Goal: Task Accomplishment & Management: Use online tool/utility

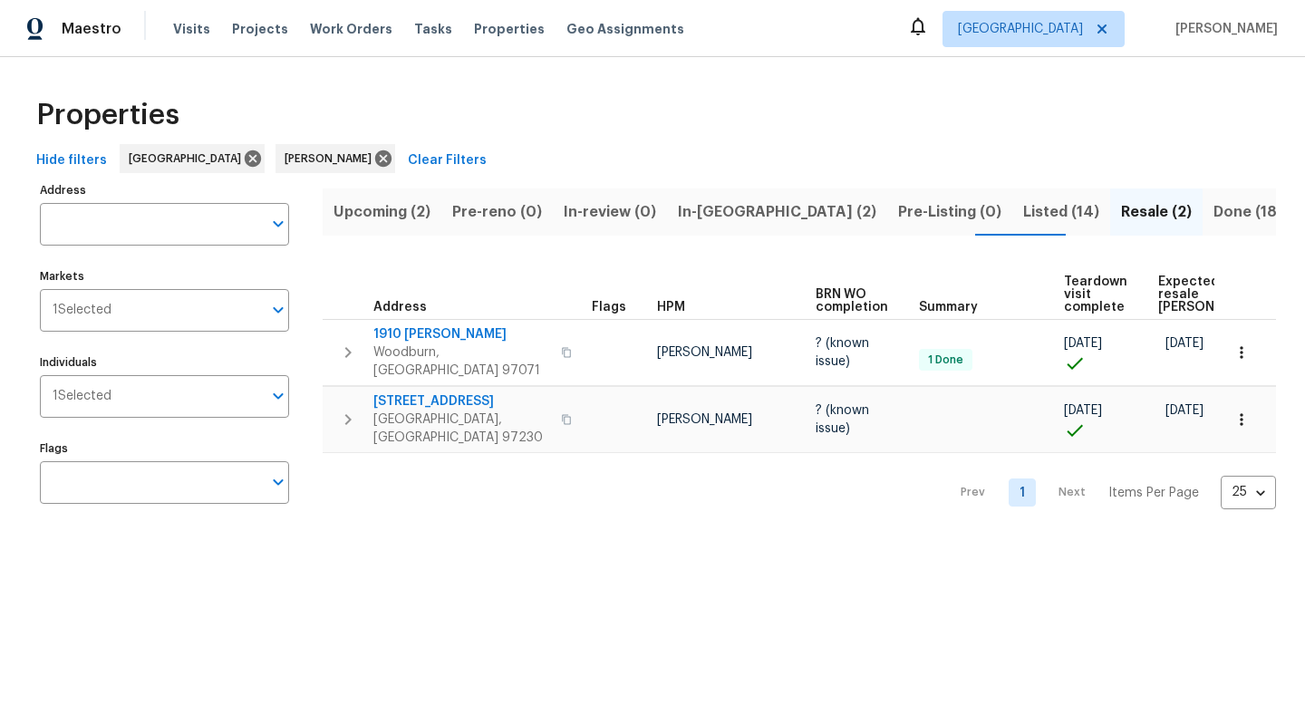
click at [408, 199] on span "Upcoming (2)" at bounding box center [382, 211] width 97 height 25
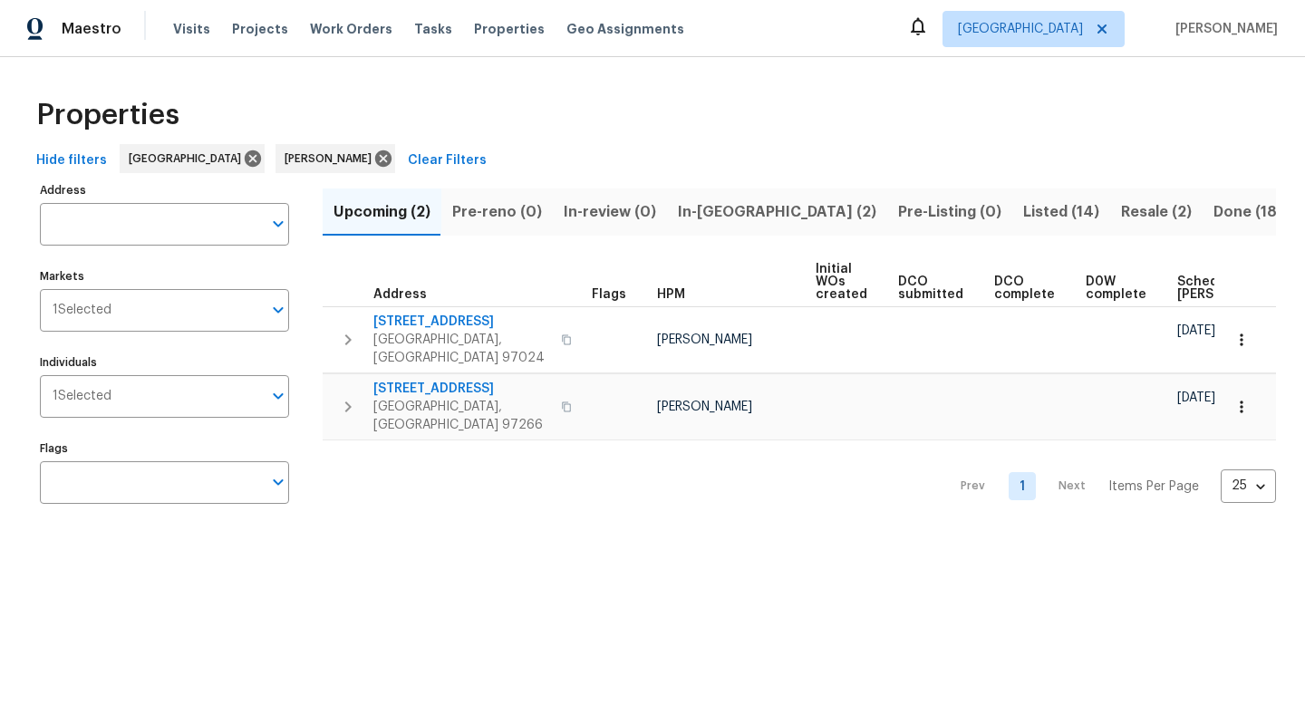
click at [635, 113] on div "Properties" at bounding box center [652, 115] width 1247 height 58
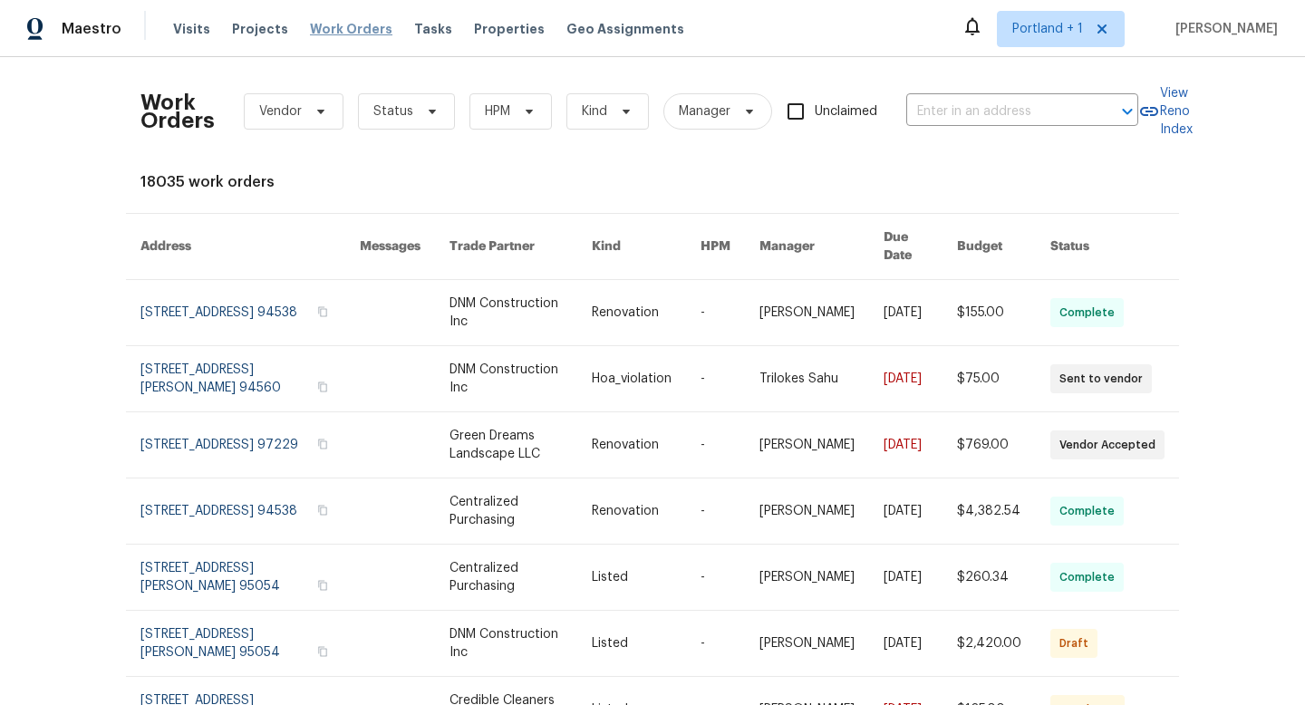
click at [337, 34] on span "Work Orders" at bounding box center [351, 29] width 82 height 18
click at [331, 27] on span "Work Orders" at bounding box center [351, 29] width 82 height 18
click at [292, 102] on span "Vendor" at bounding box center [280, 111] width 43 height 18
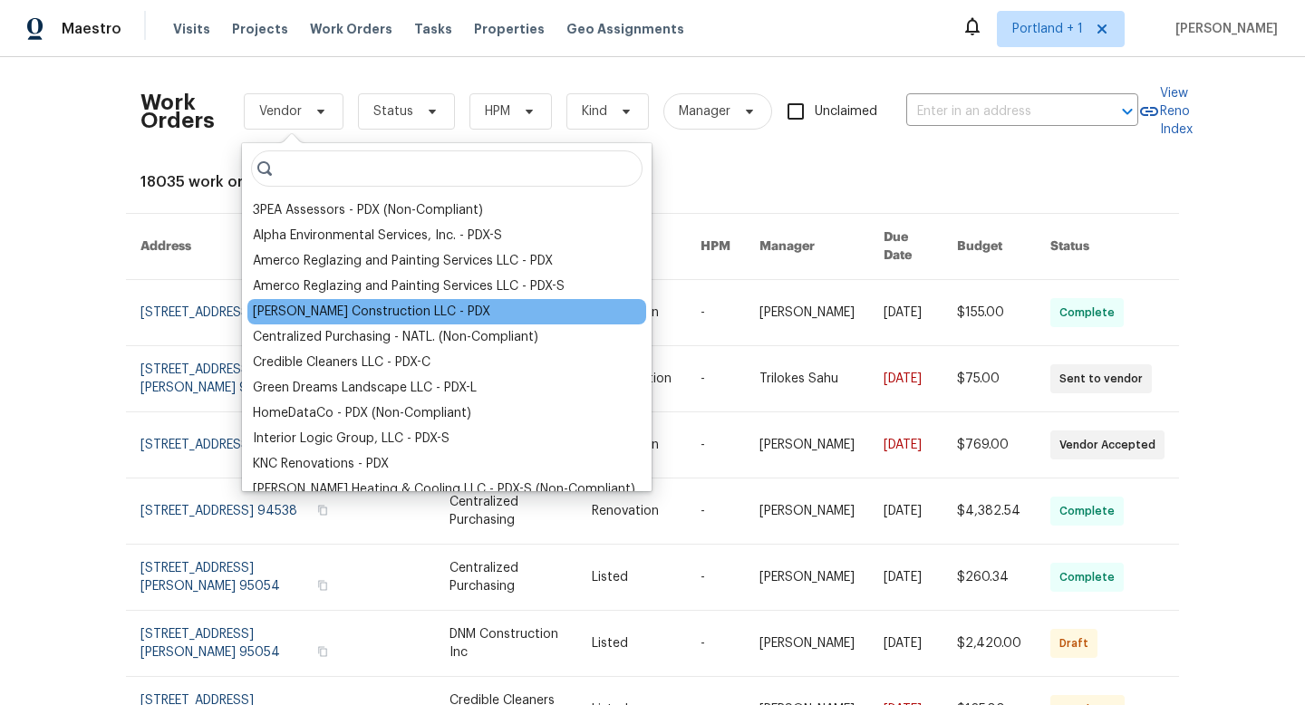
click at [346, 307] on div "Bowen Construction LLC - PDX" at bounding box center [372, 312] width 238 height 18
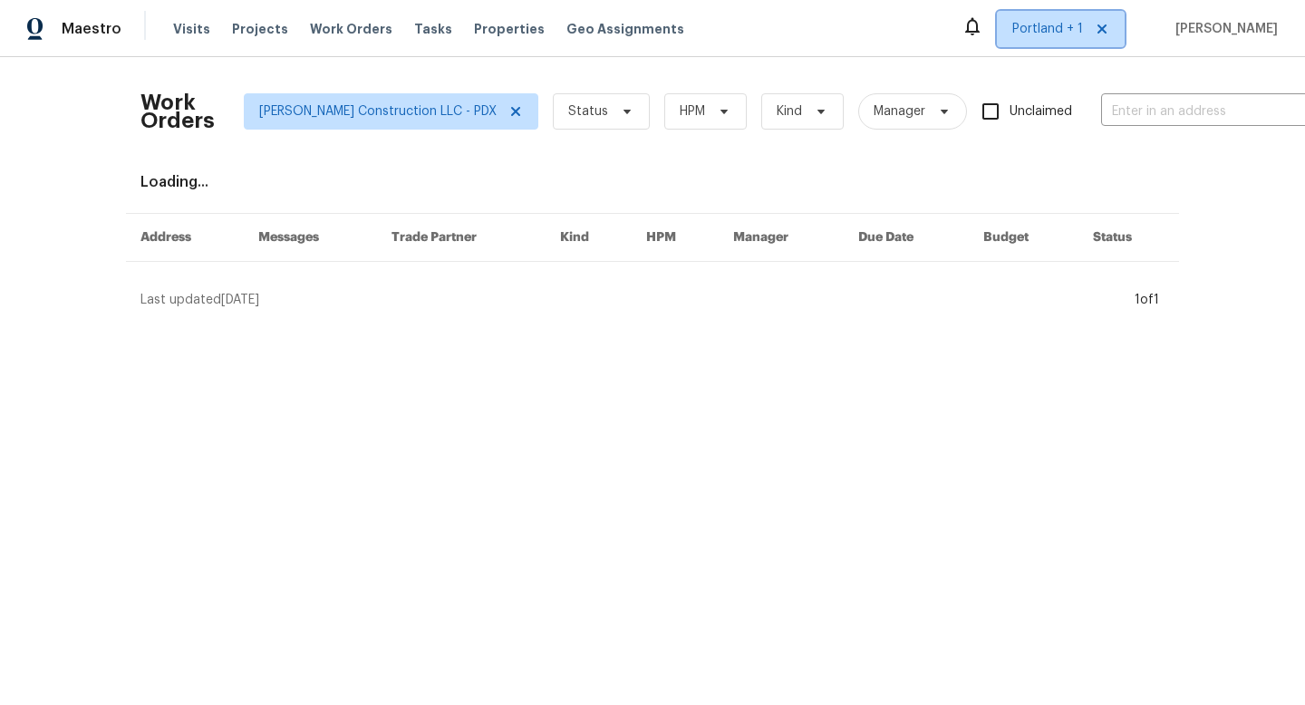
click at [1062, 26] on span "Portland + 1" at bounding box center [1048, 29] width 71 height 18
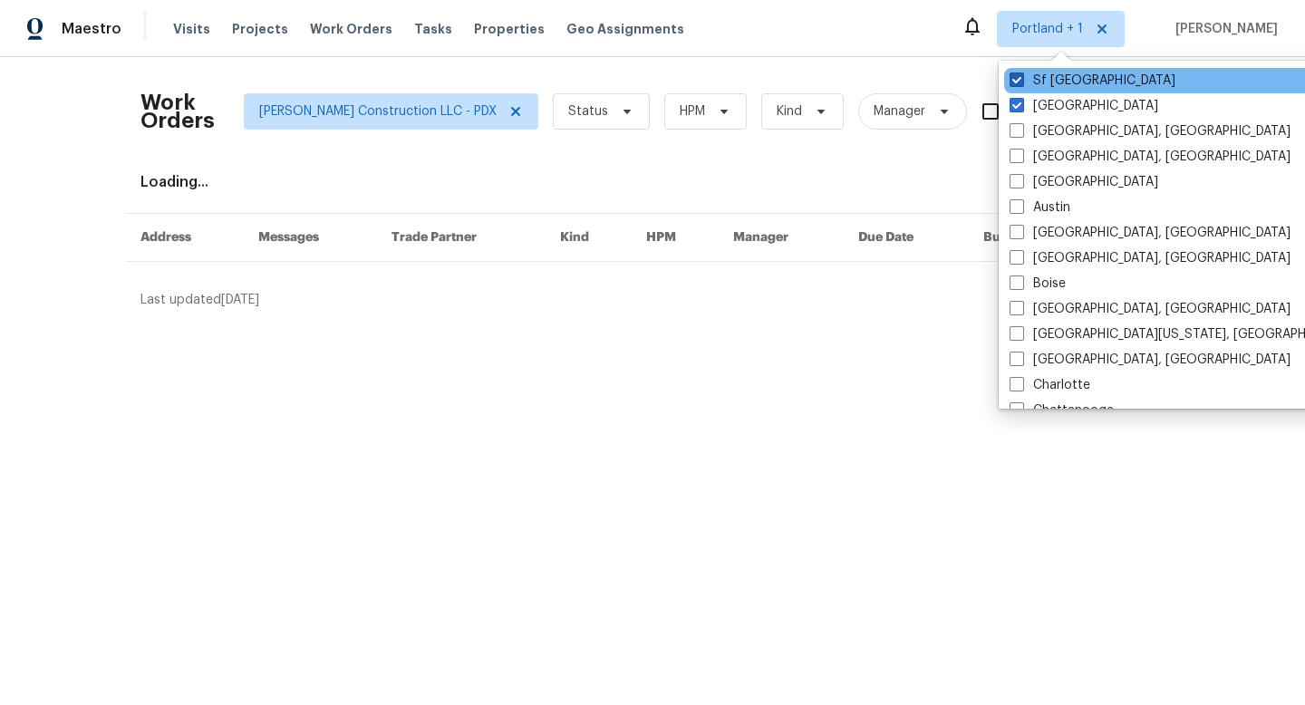
click at [1059, 76] on label "Sf Bay Area" at bounding box center [1093, 81] width 166 height 18
click at [1022, 76] on input "Sf Bay Area" at bounding box center [1016, 78] width 12 height 12
checkbox input "false"
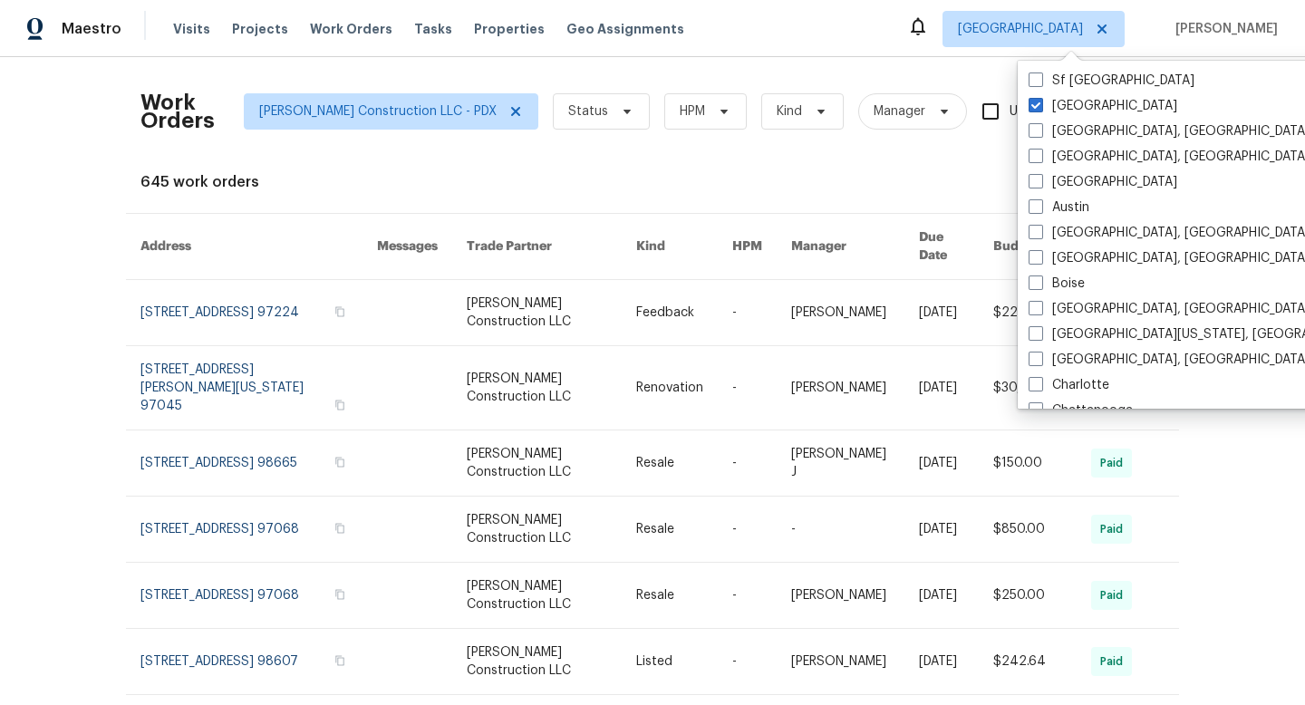
click at [693, 156] on div "Work Orders Bowen Construction LLC - PDX Status HPM Kind Manager Unclaimed ​ Vi…" at bounding box center [653, 540] width 1024 height 936
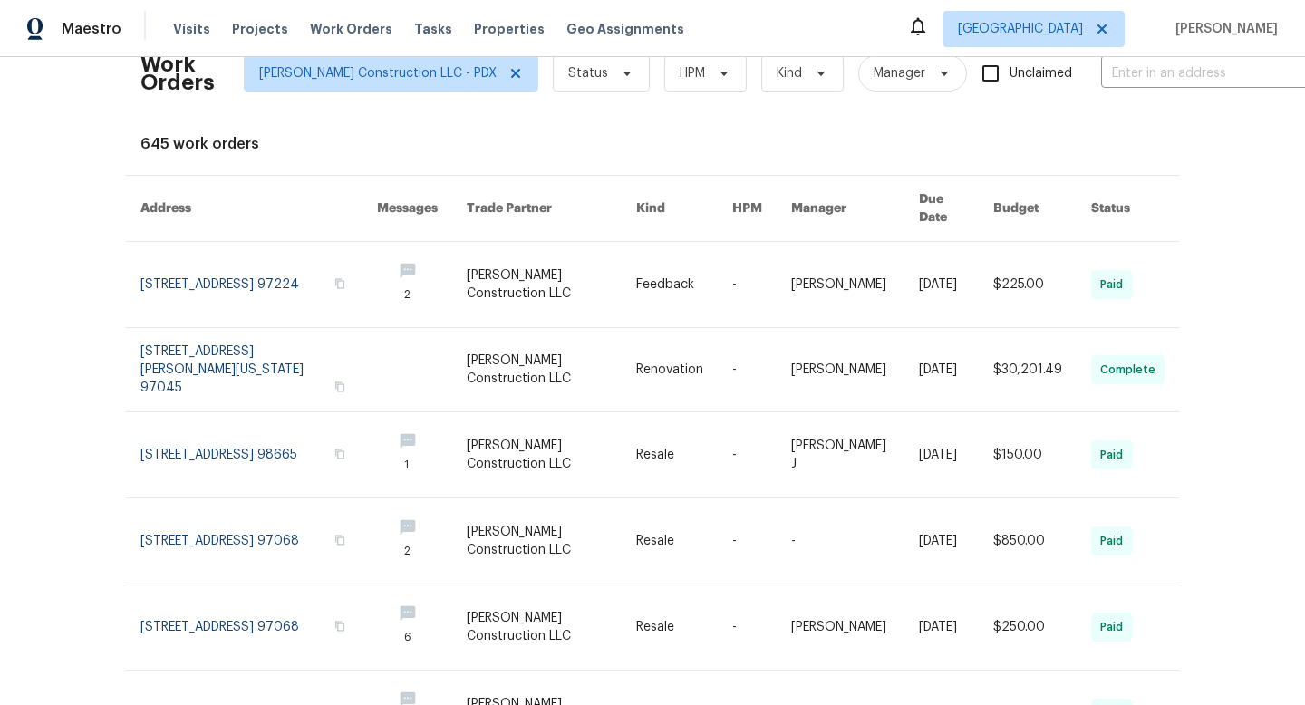
scroll to position [49, 0]
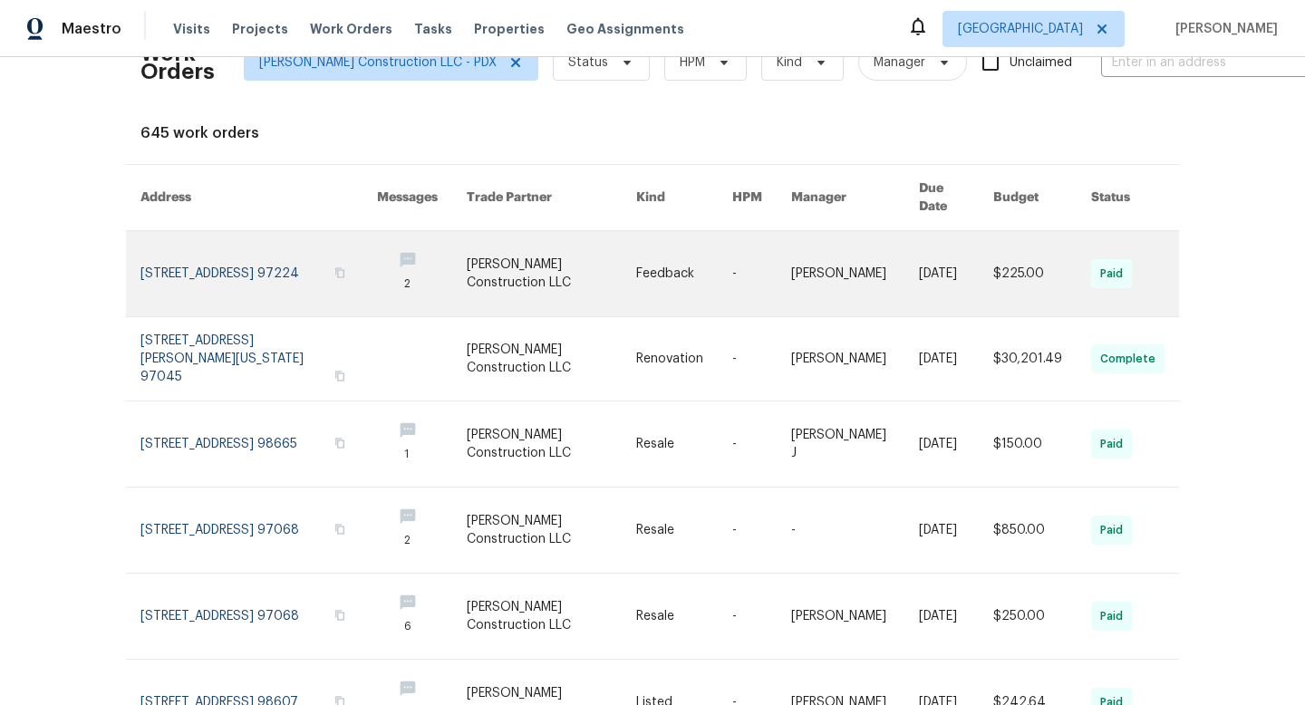
click at [452, 265] on td "[PERSON_NAME] Construction LLC" at bounding box center [537, 274] width 170 height 86
click at [276, 276] on link at bounding box center [259, 273] width 237 height 85
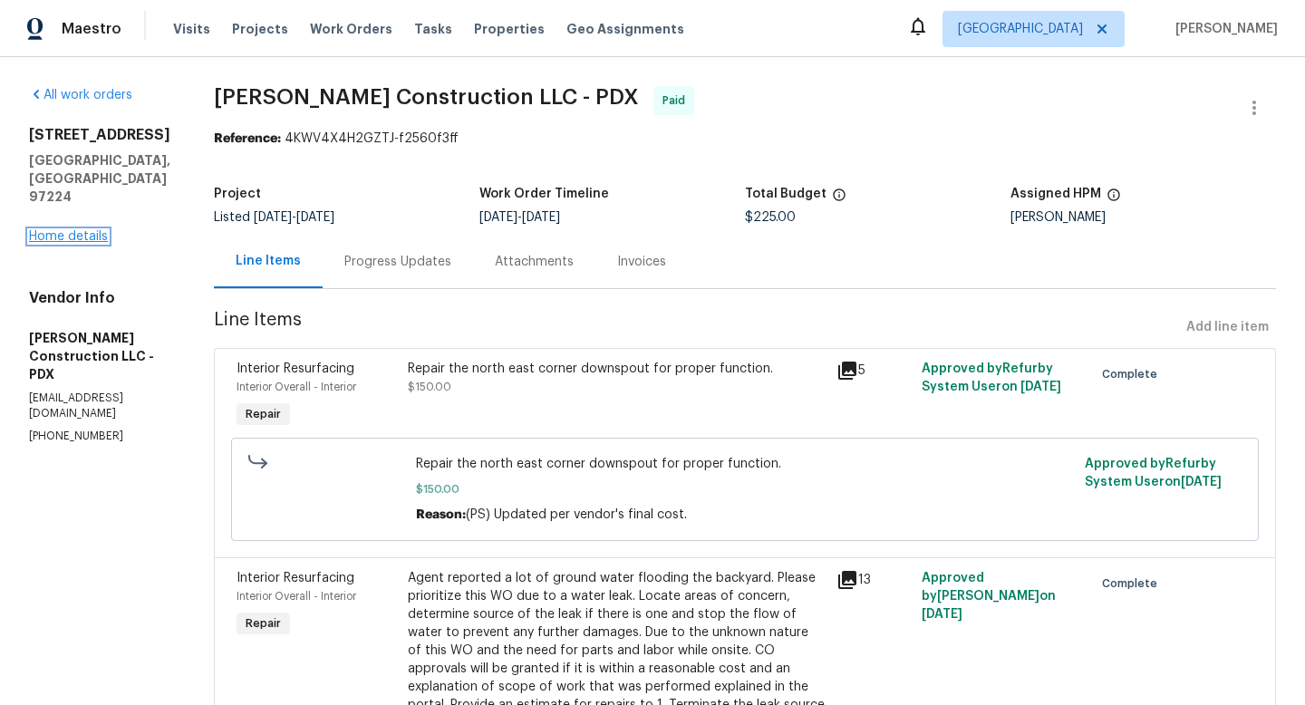
click at [92, 230] on link "Home details" at bounding box center [68, 236] width 79 height 13
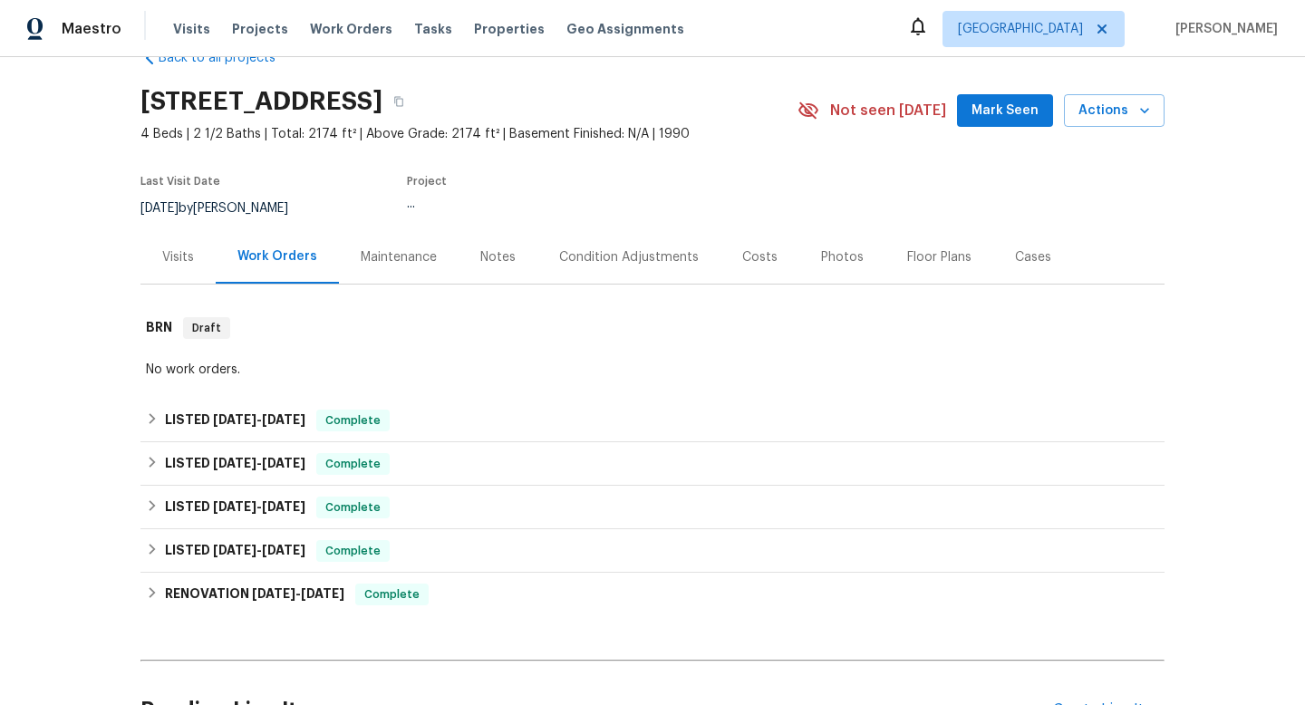
scroll to position [51, 0]
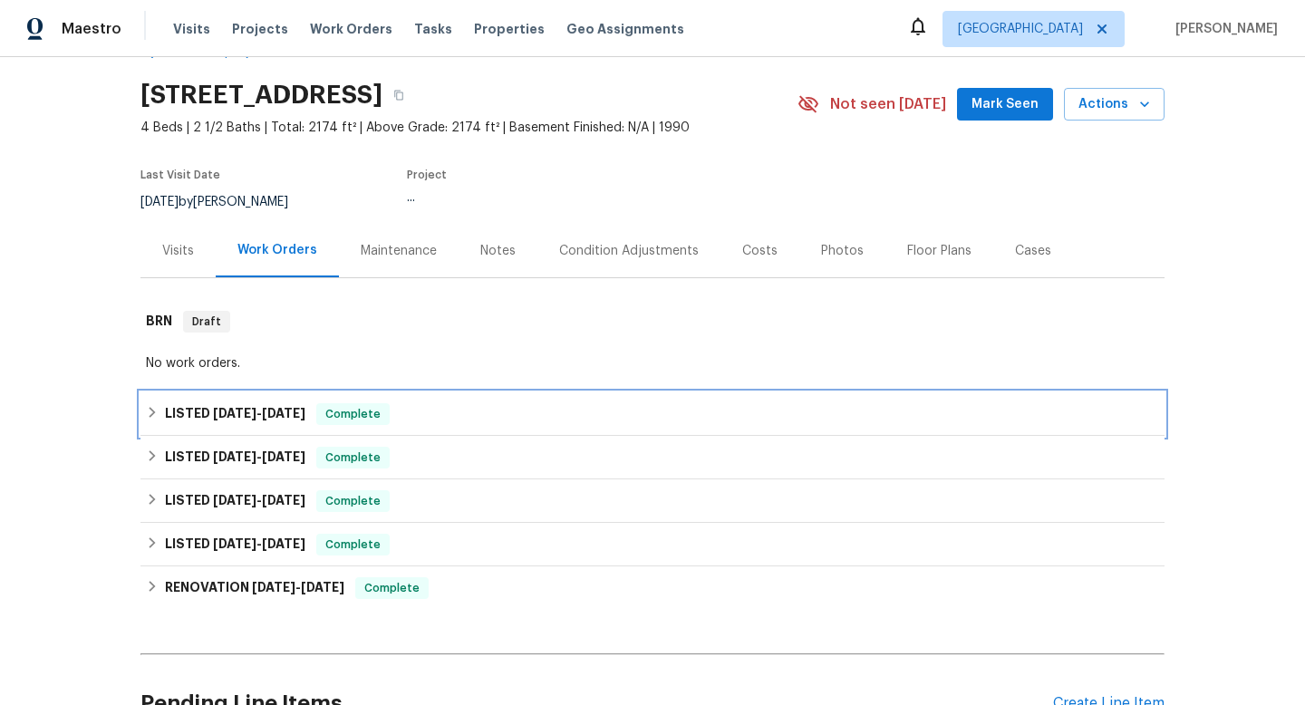
click at [1092, 427] on div "LISTED 8/19/25 - 8/21/25 Complete" at bounding box center [653, 415] width 1024 height 44
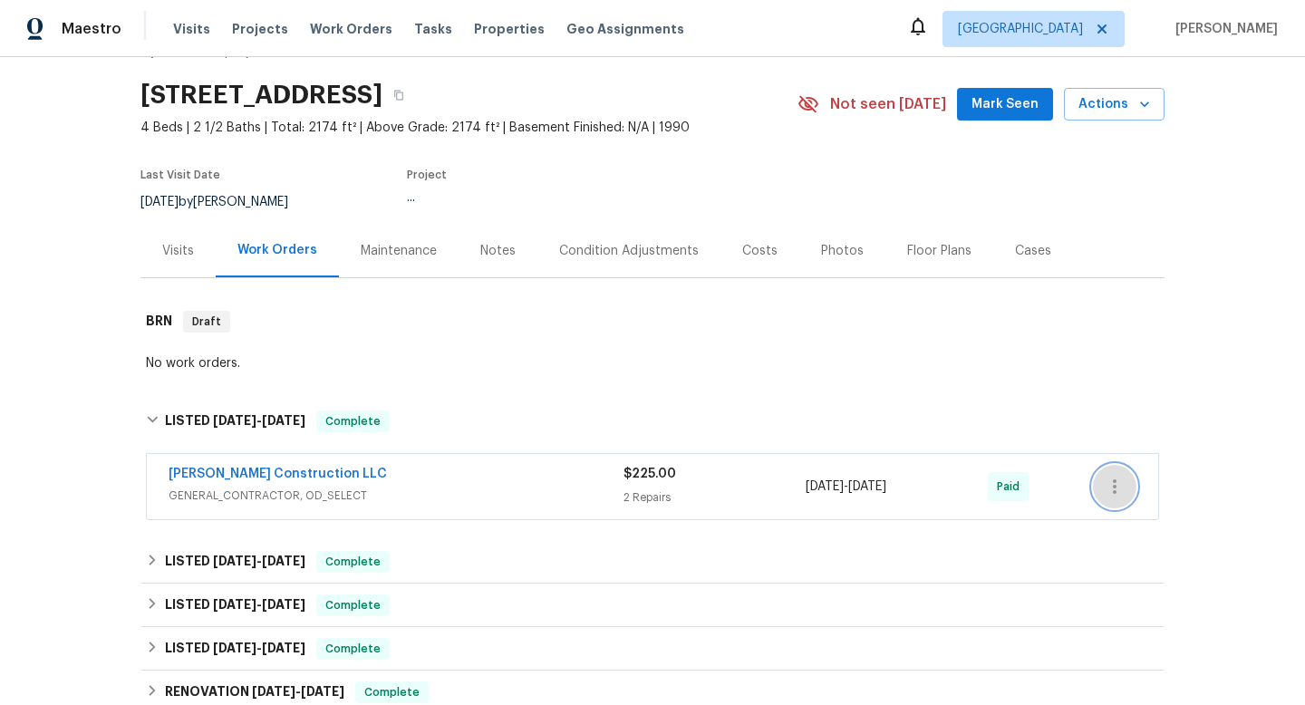
click at [1110, 498] on button "button" at bounding box center [1115, 487] width 44 height 44
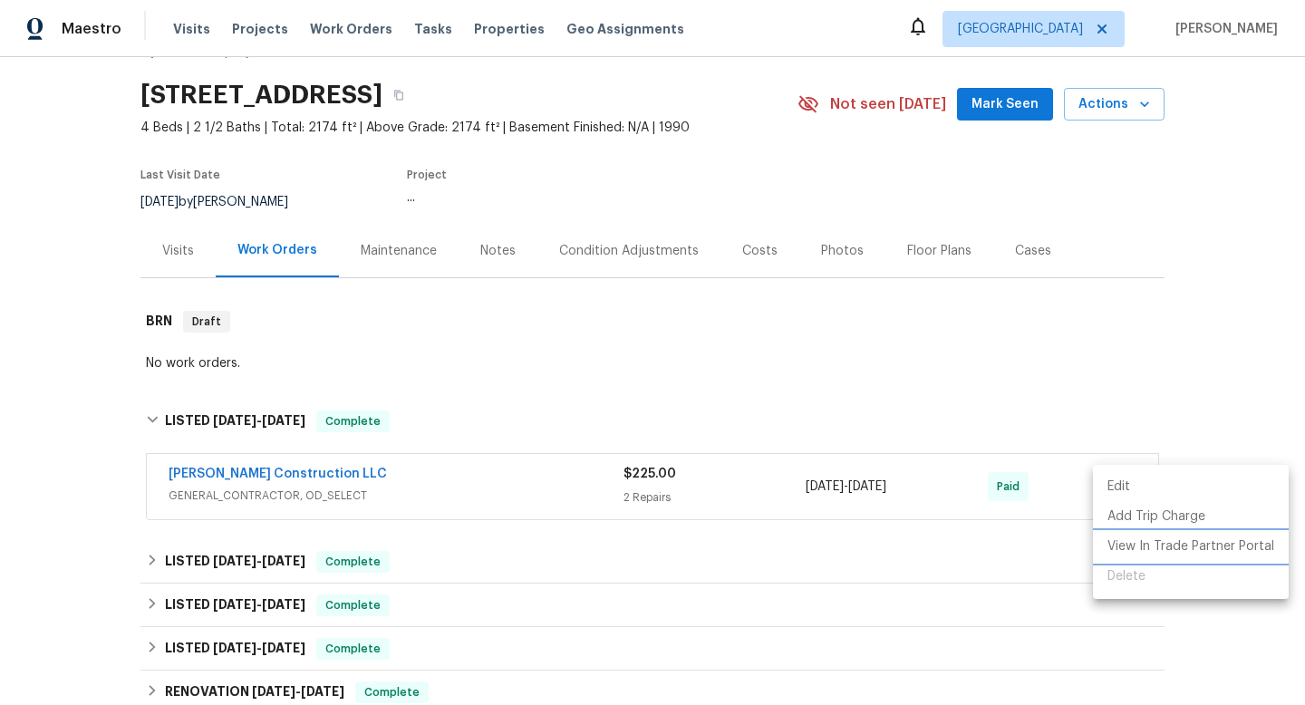
click at [1113, 538] on li "View In Trade Partner Portal" at bounding box center [1191, 547] width 196 height 30
click at [294, 471] on div at bounding box center [652, 352] width 1305 height 705
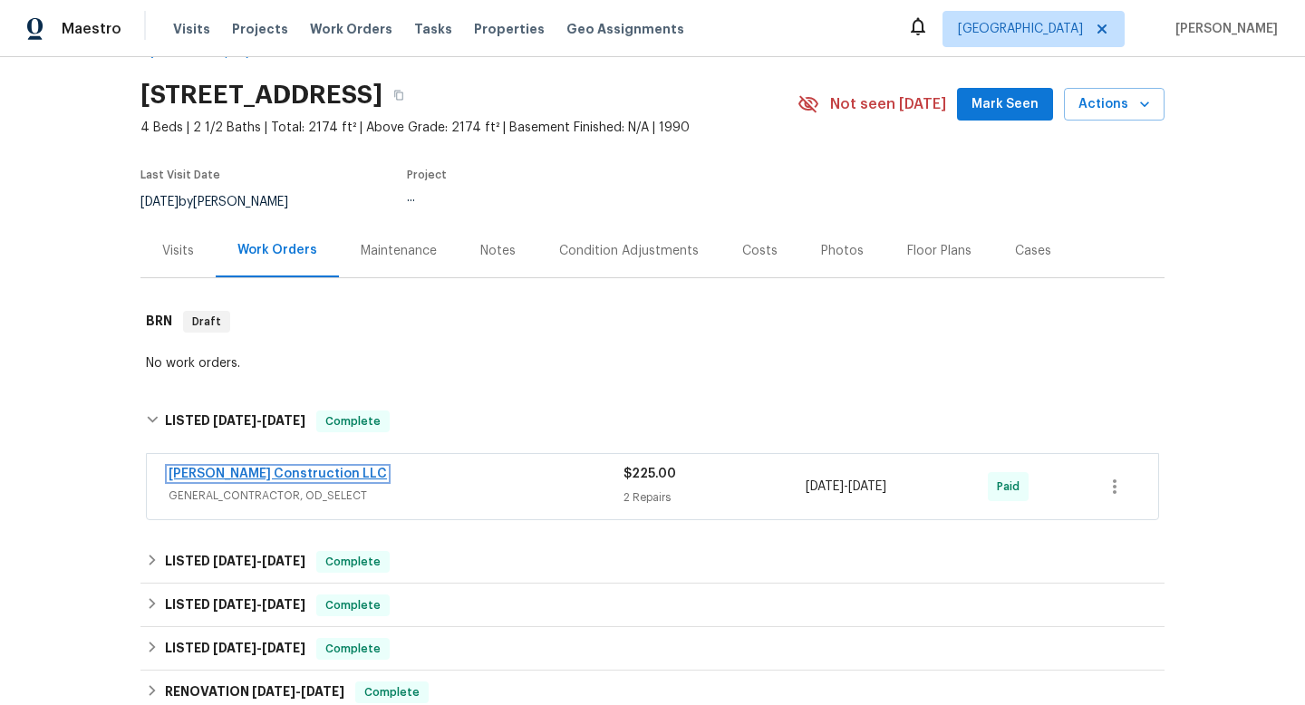
click at [292, 472] on link "Bowen Construction LLC" at bounding box center [278, 474] width 218 height 13
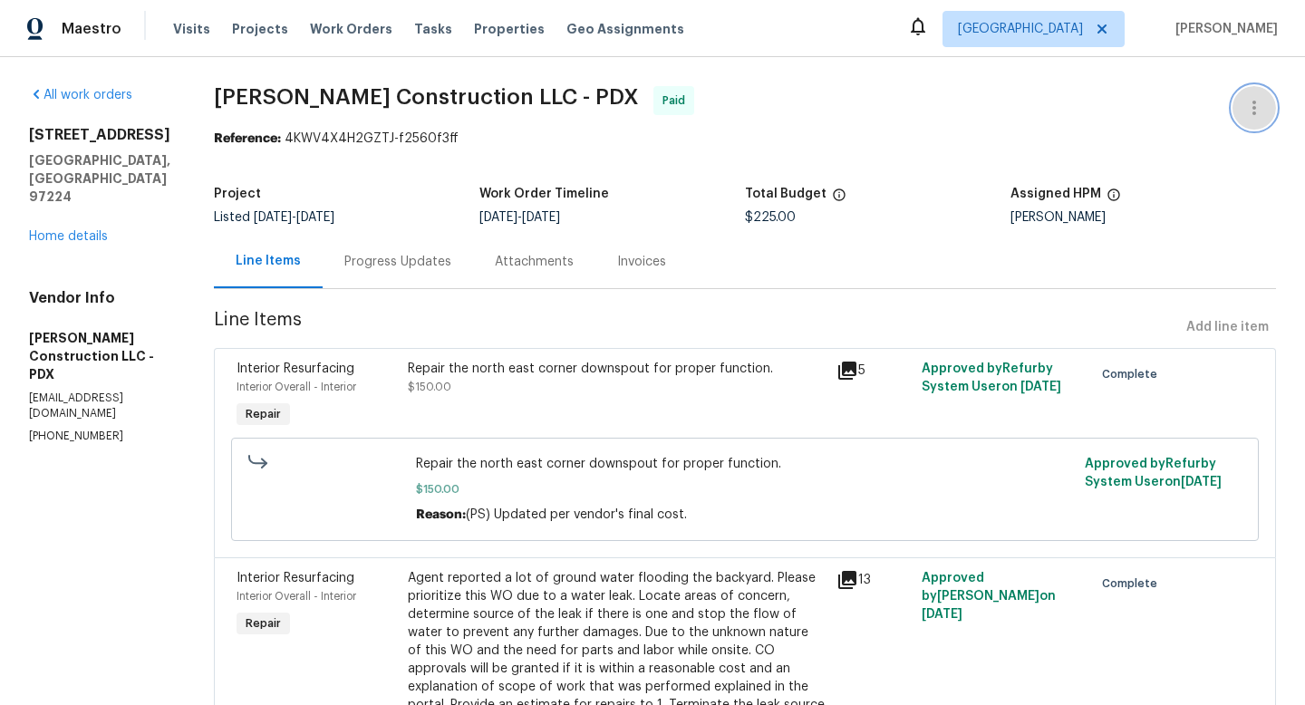
click at [1260, 102] on icon "button" at bounding box center [1255, 108] width 22 height 22
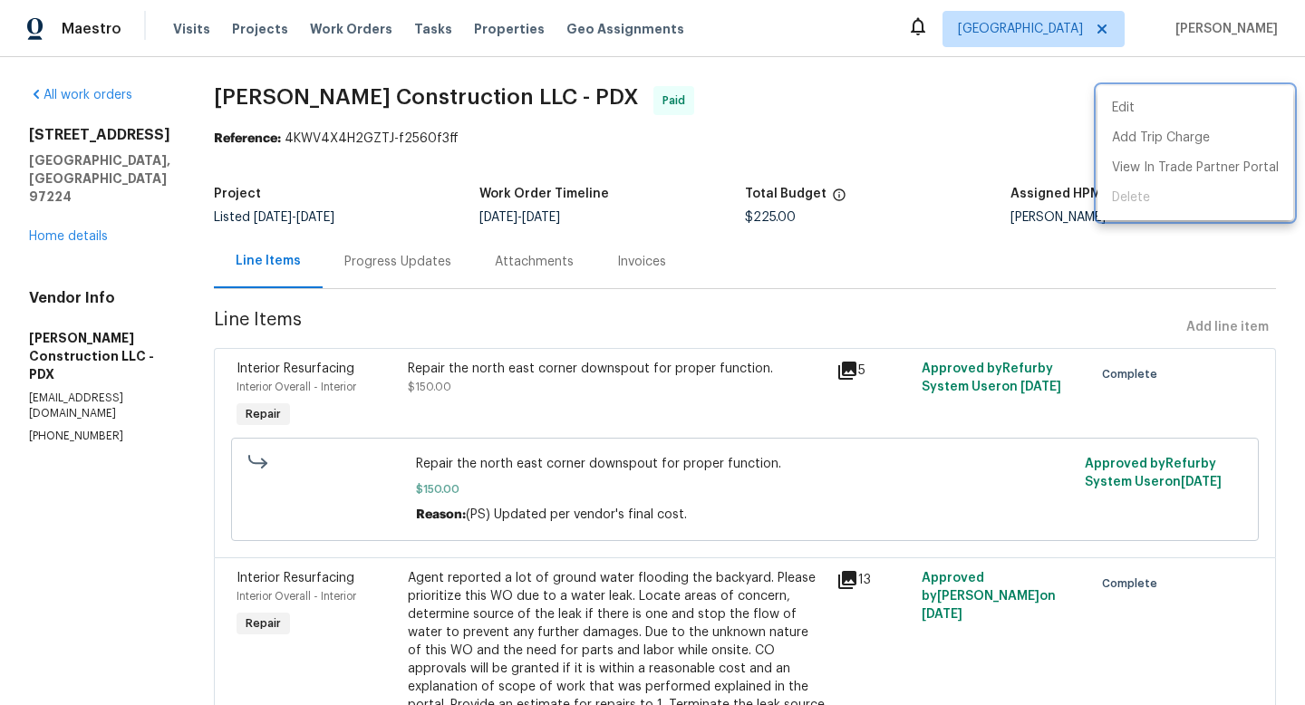
click at [92, 201] on div at bounding box center [652, 352] width 1305 height 705
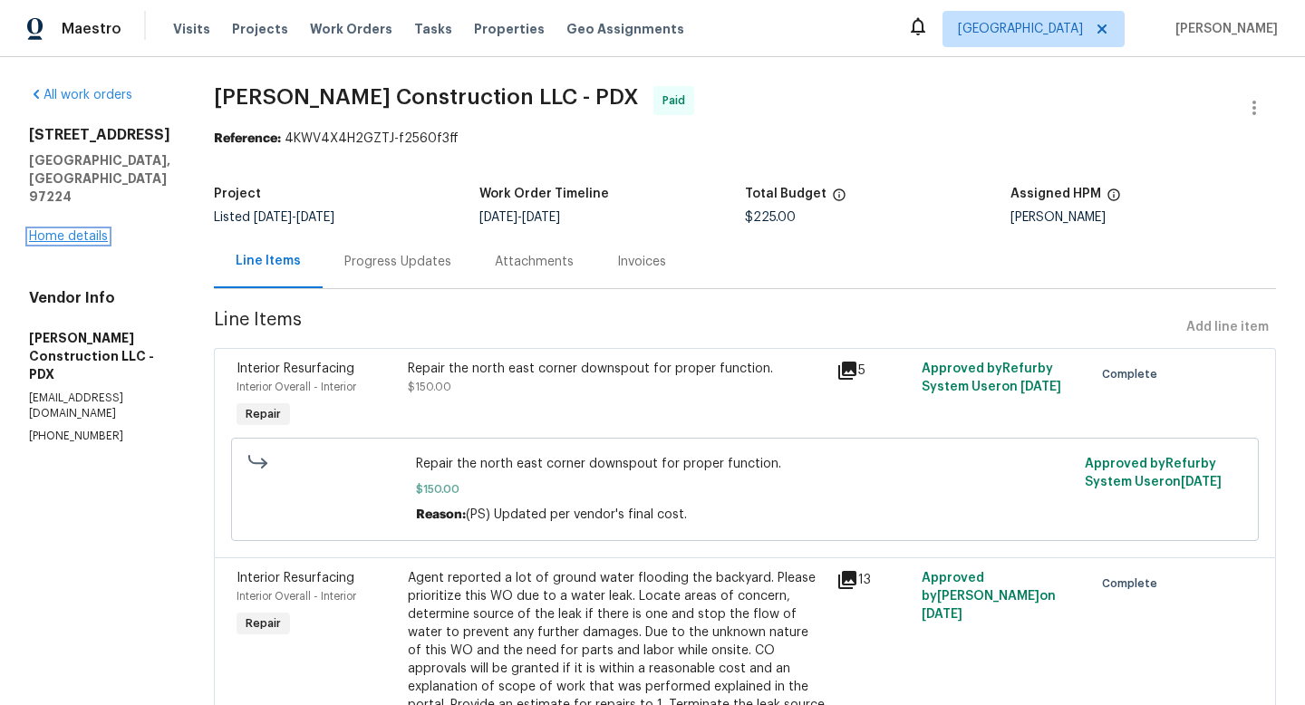
click at [96, 230] on link "Home details" at bounding box center [68, 236] width 79 height 13
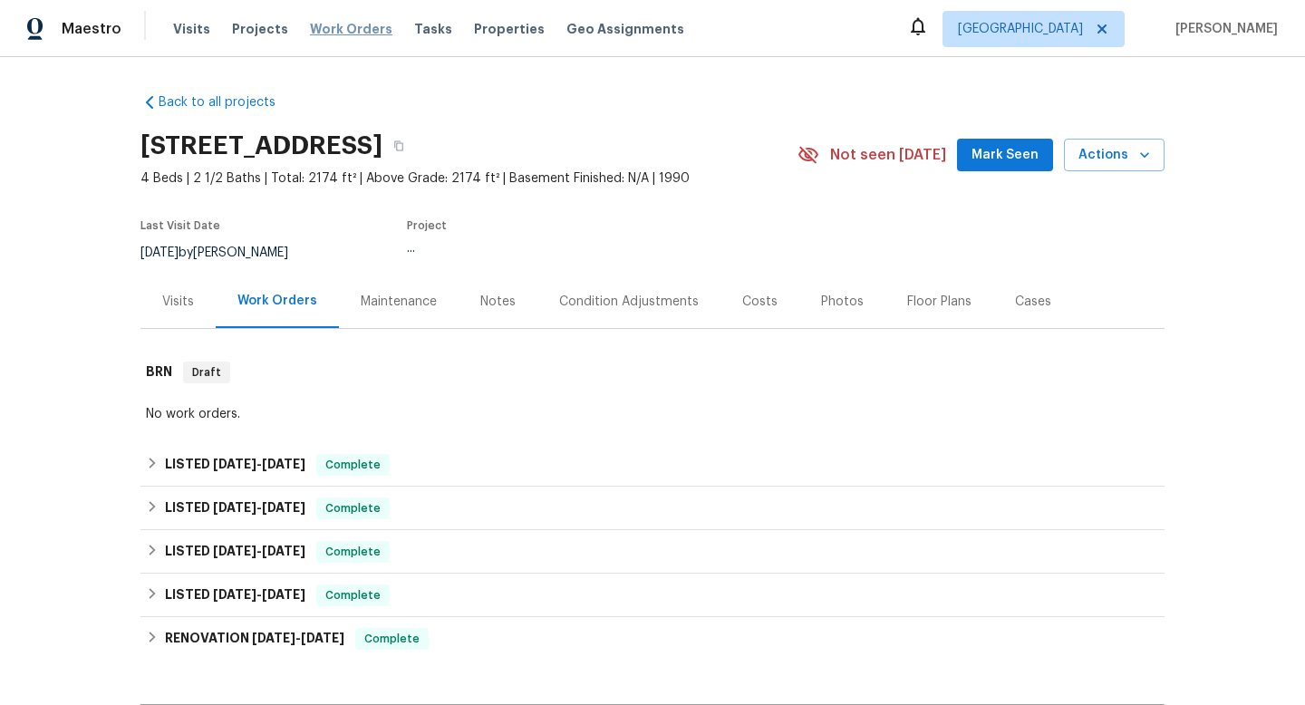
click at [358, 35] on span "Work Orders" at bounding box center [351, 29] width 82 height 18
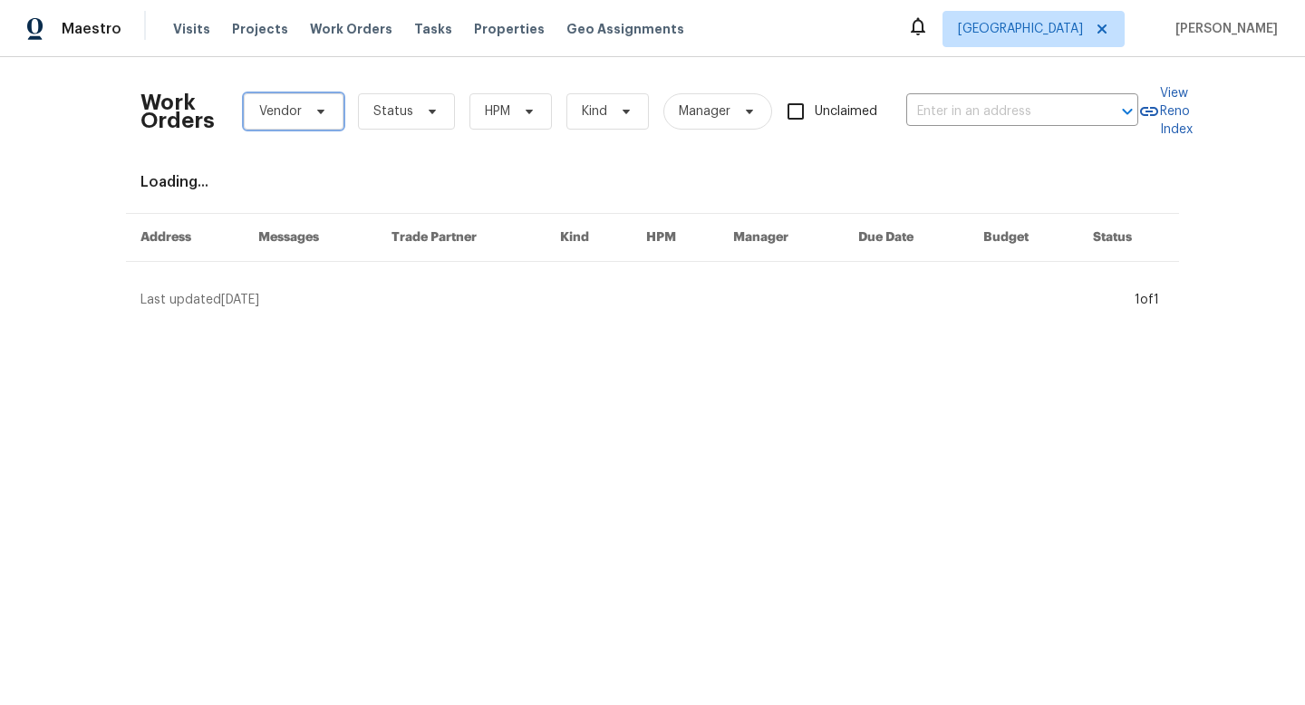
click at [302, 115] on span "Vendor" at bounding box center [294, 111] width 100 height 36
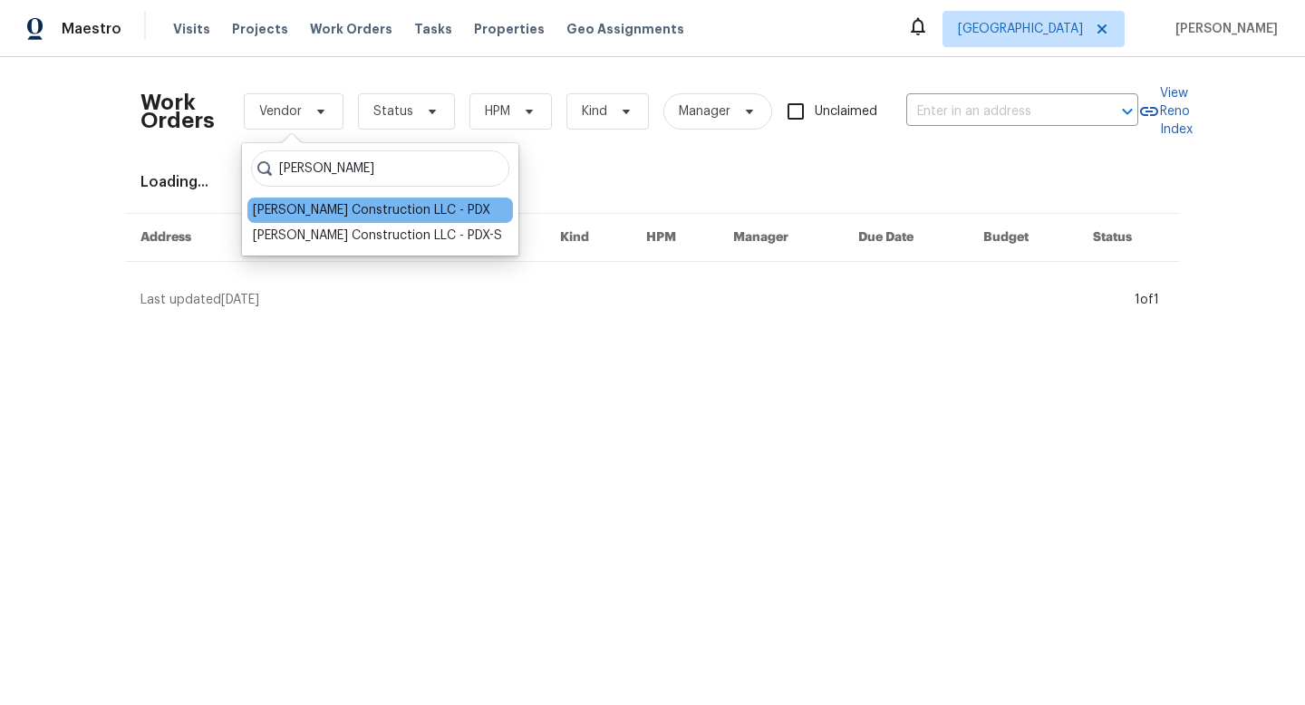
type input "bowe"
click at [346, 205] on div "Bowen Construction LLC - PDX" at bounding box center [372, 210] width 238 height 18
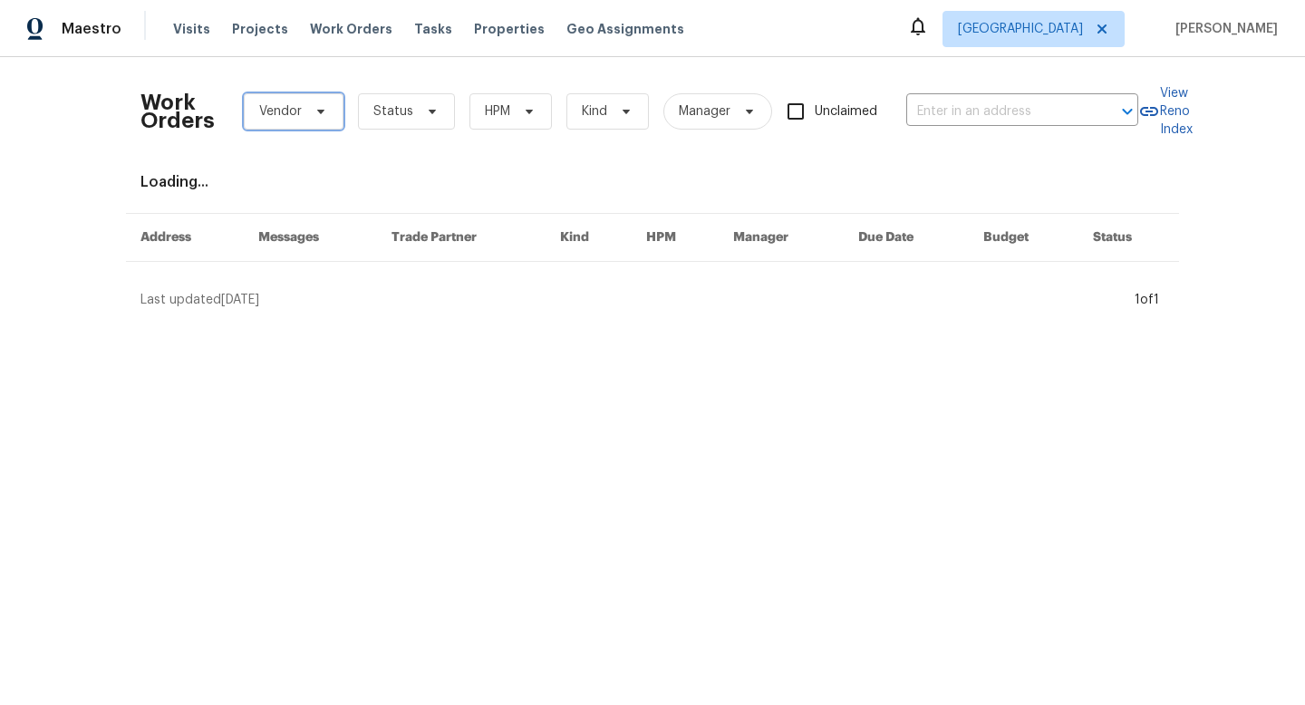
click at [301, 108] on span "Vendor" at bounding box center [294, 111] width 100 height 36
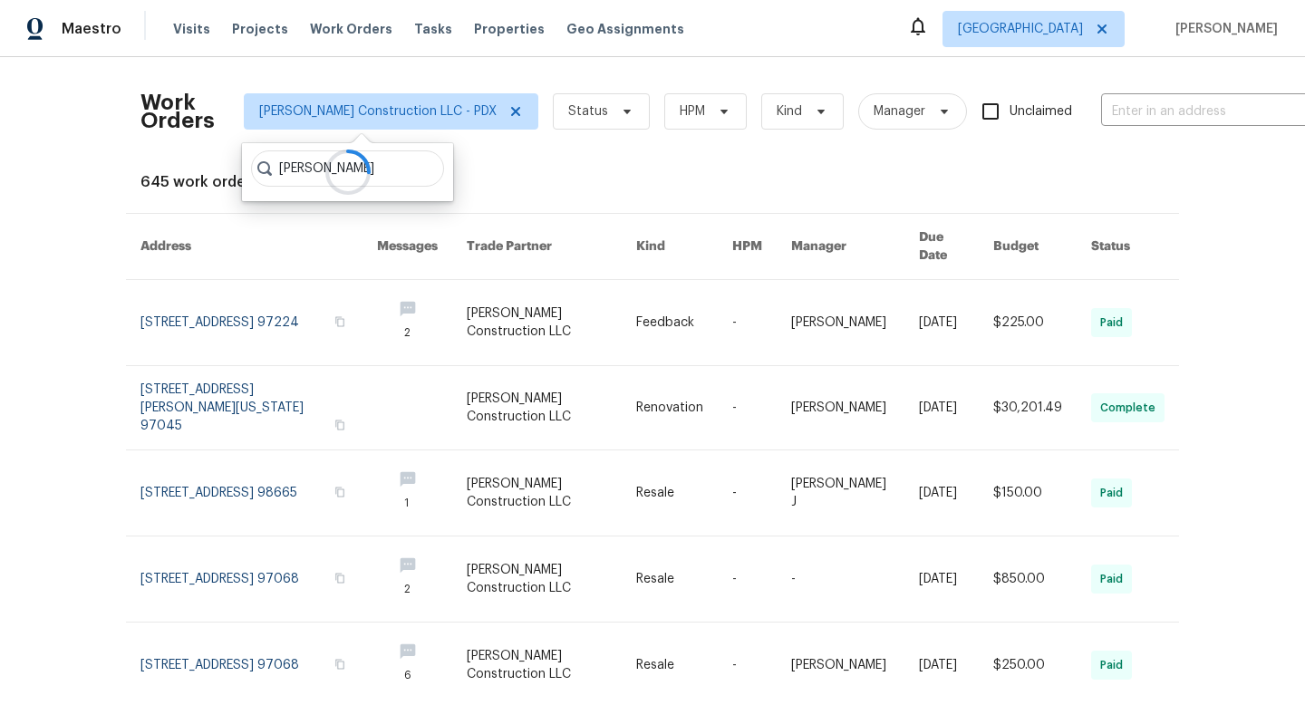
type input "[PERSON_NAME]"
click at [534, 157] on div "Work Orders [PERSON_NAME] Construction LLC - PDX Status HPM Kind Manager Unclai…" at bounding box center [653, 589] width 1024 height 1035
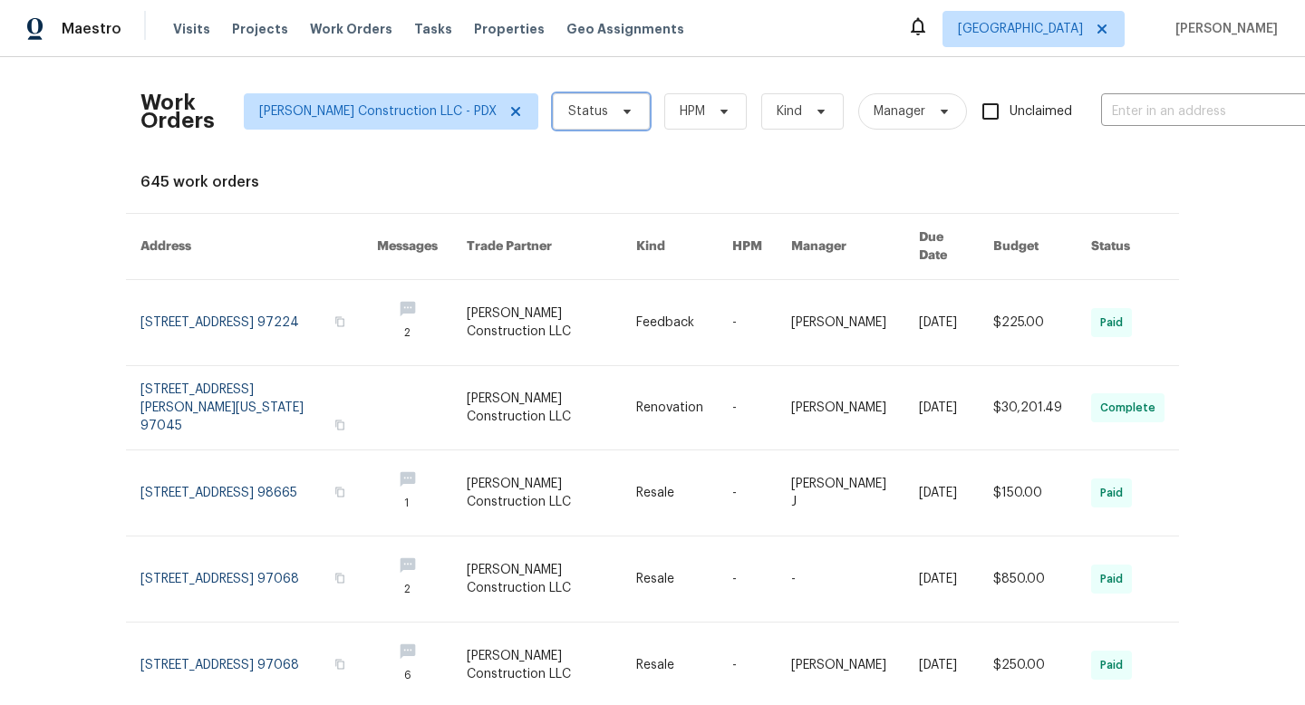
click at [620, 111] on icon at bounding box center [627, 111] width 15 height 15
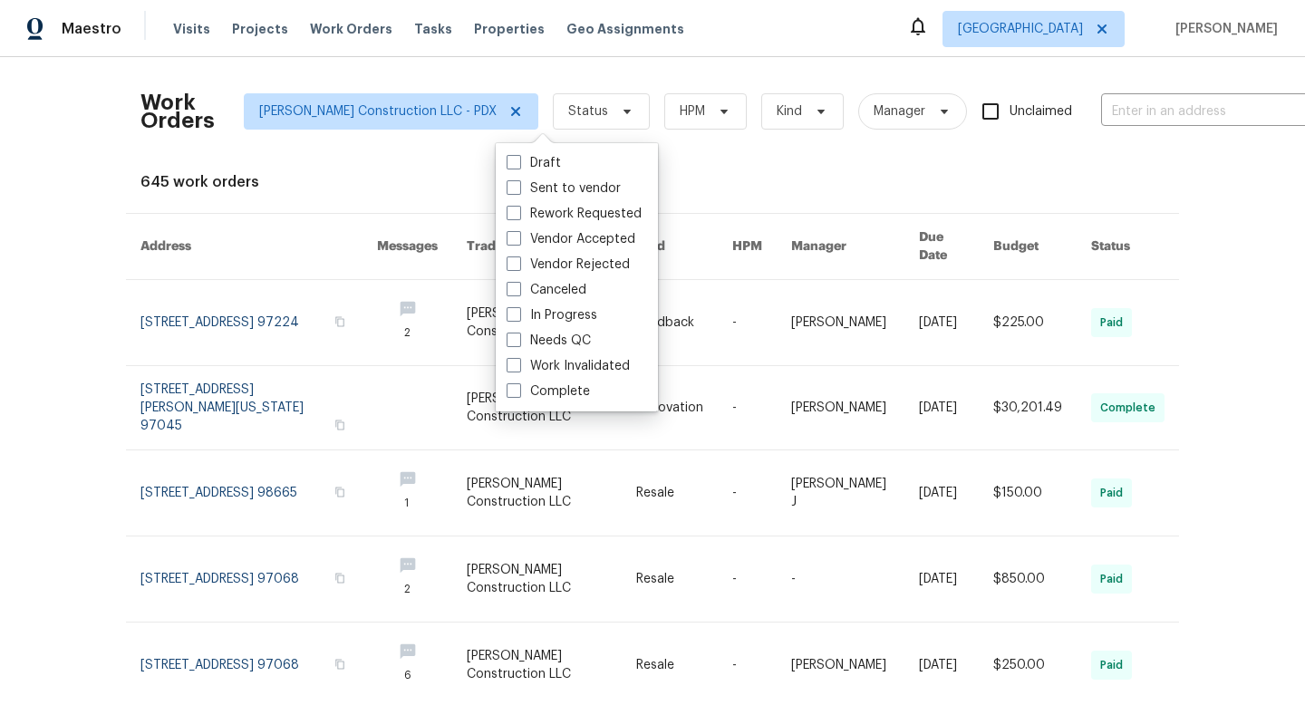
click at [824, 179] on div "645 work orders" at bounding box center [653, 182] width 1024 height 18
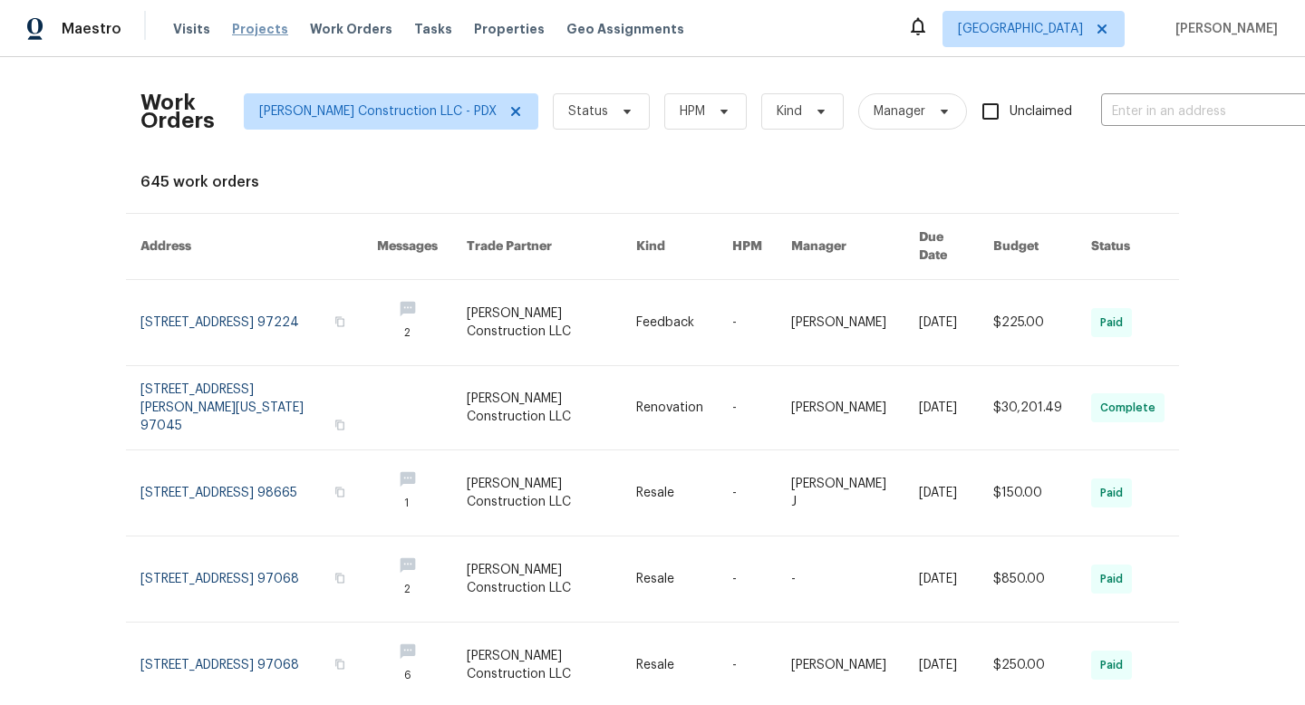
click at [242, 30] on span "Projects" at bounding box center [260, 29] width 56 height 18
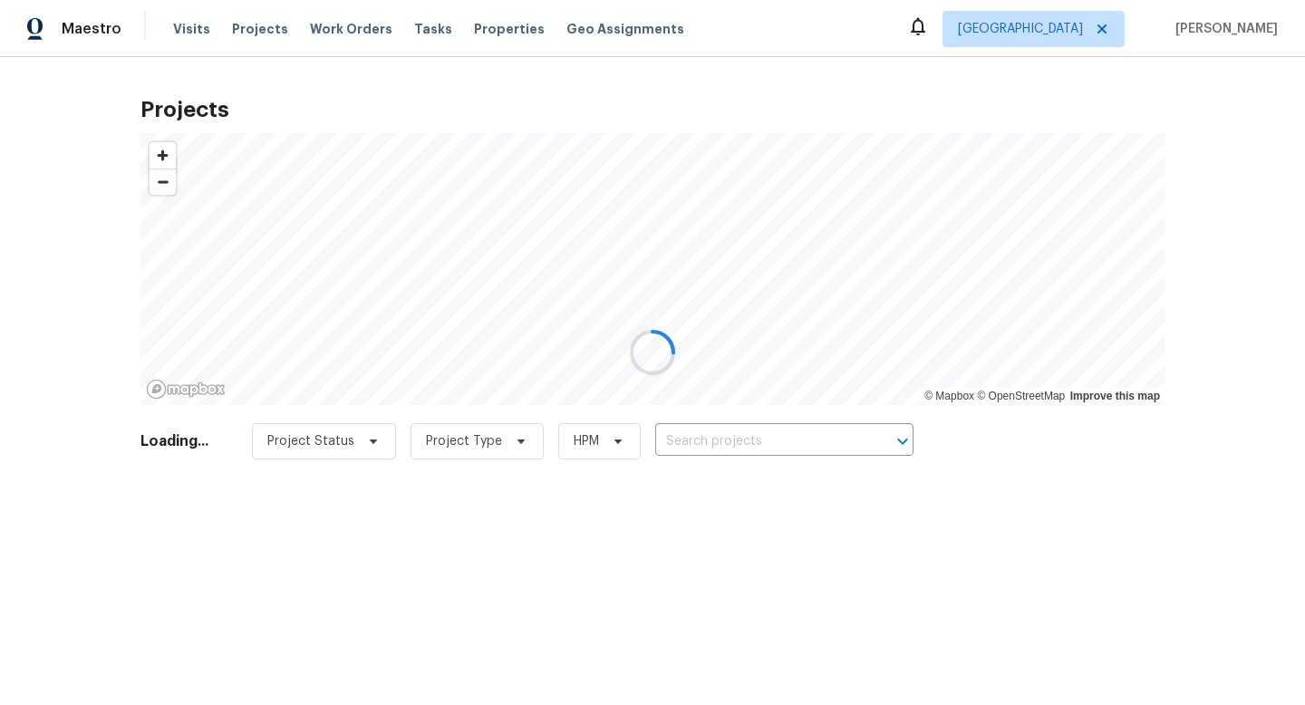
click at [734, 438] on div at bounding box center [652, 352] width 1305 height 705
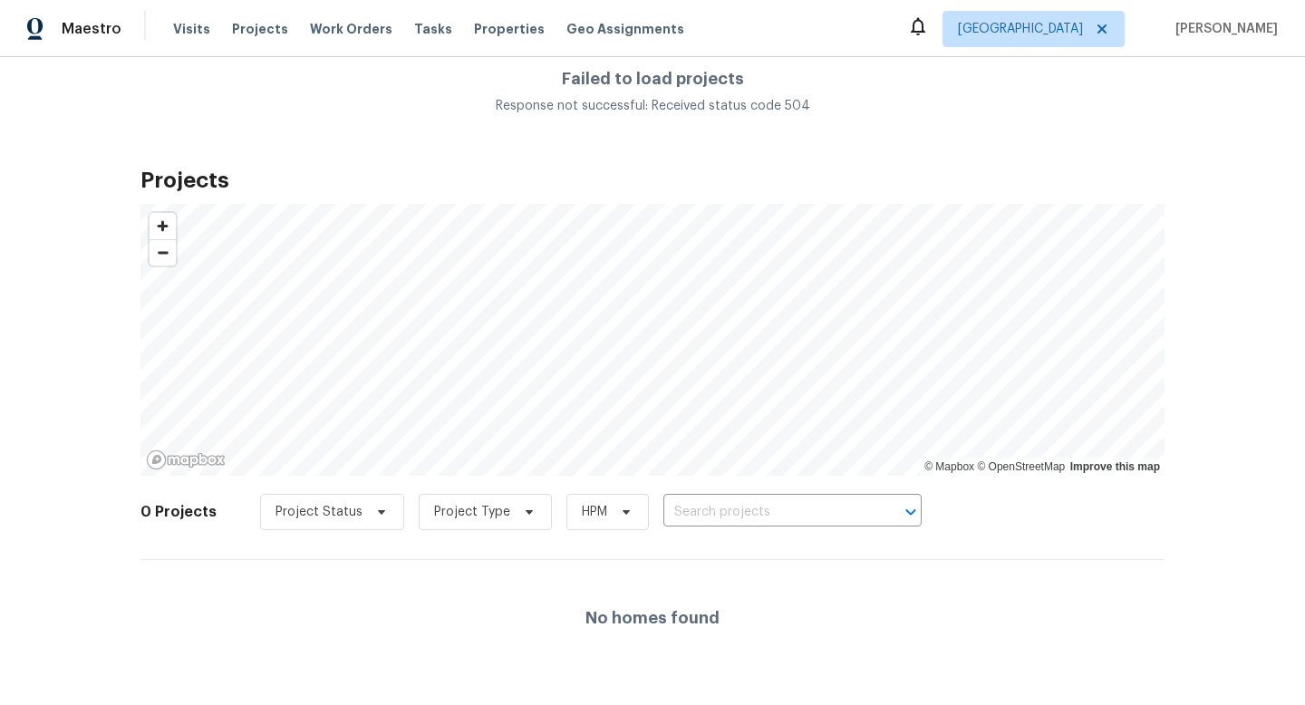
click at [373, 124] on div "Failed to load projects Response not successful: Received status code 504" at bounding box center [652, 92] width 1305 height 71
click at [709, 505] on input "text" at bounding box center [768, 513] width 208 height 28
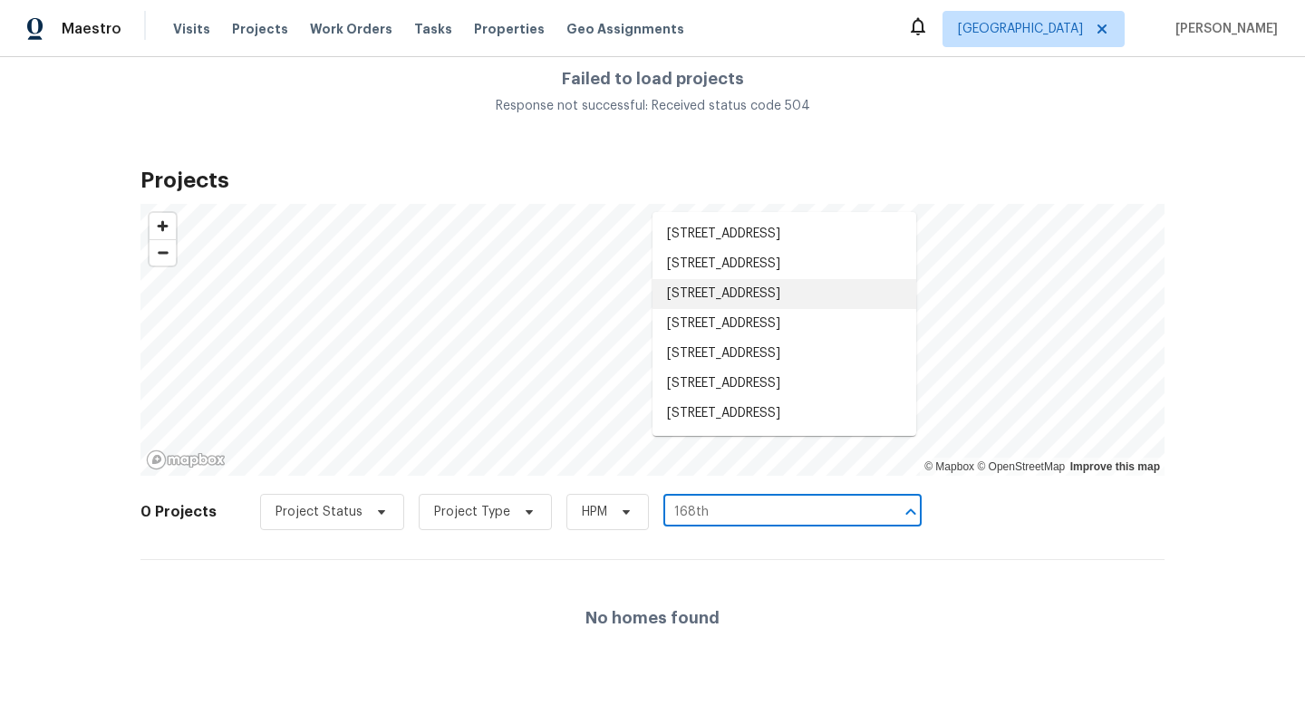
type input "168th"
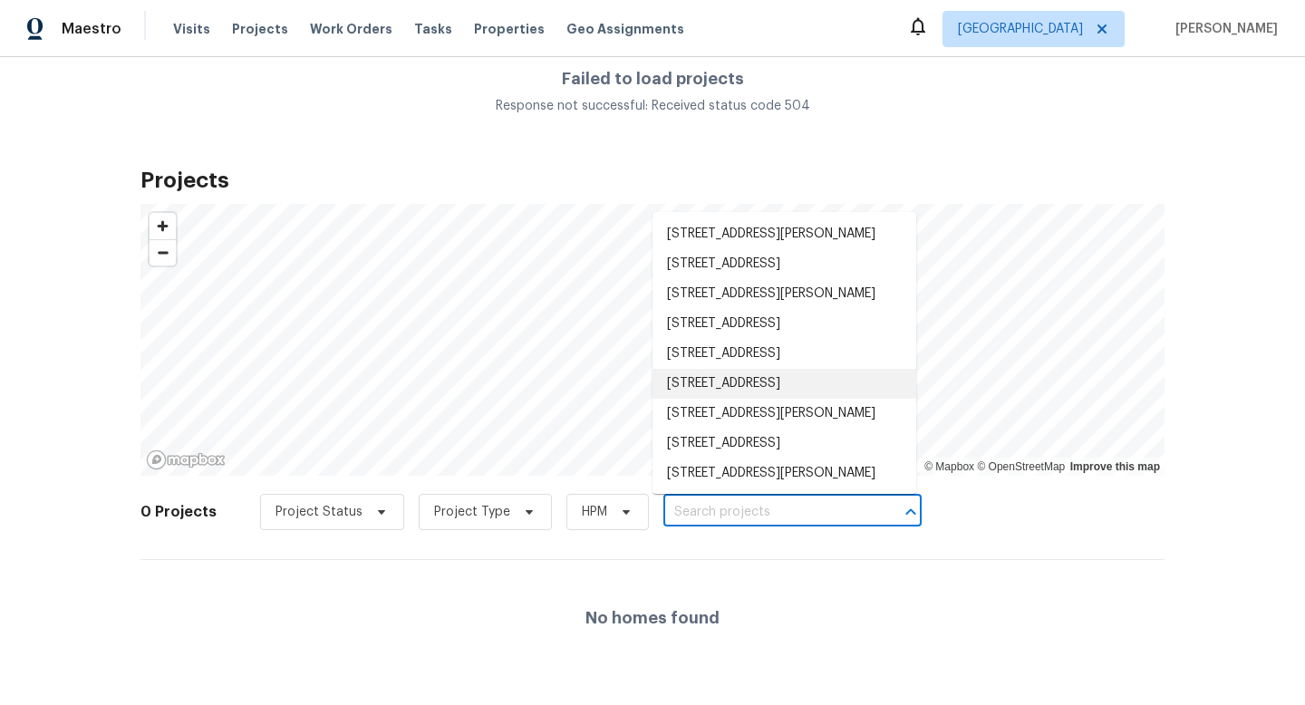
paste input "677 NE 162nd"
type input "677 NE 162nd"
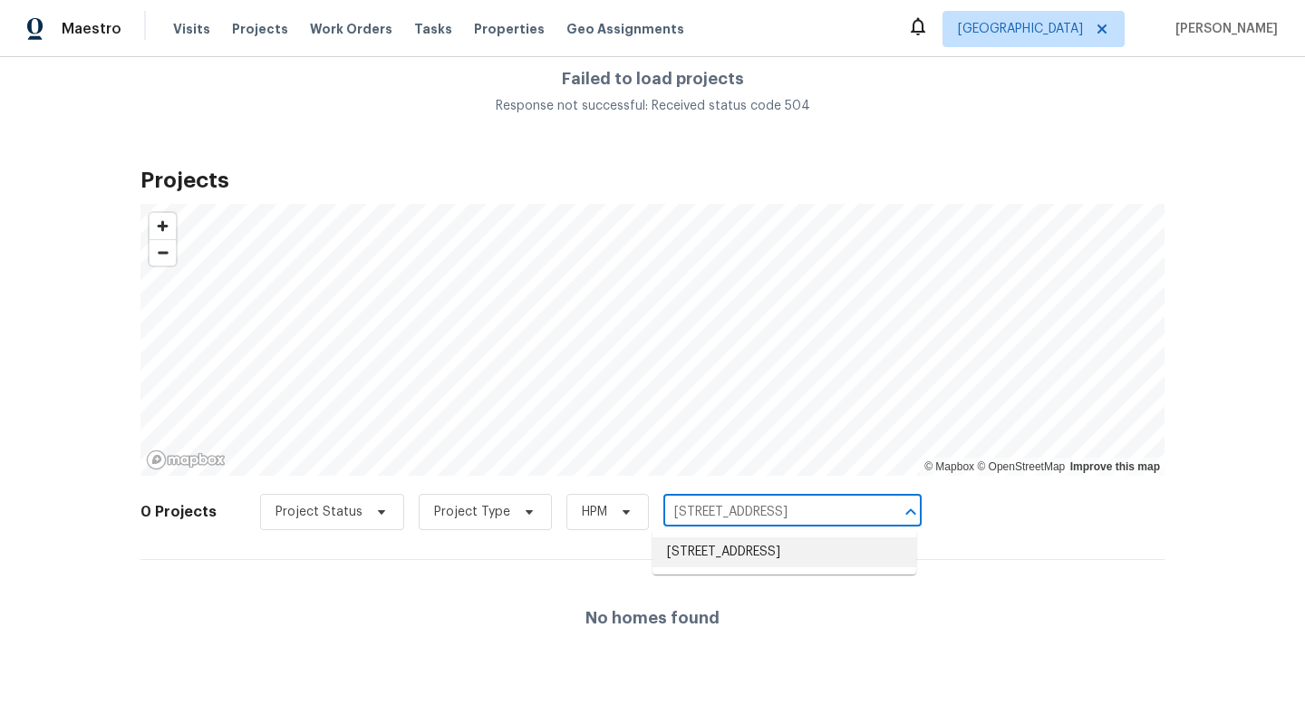
click at [751, 558] on li "677 NE 162nd Ave Unit 106, Portland, OR 97230" at bounding box center [785, 553] width 264 height 30
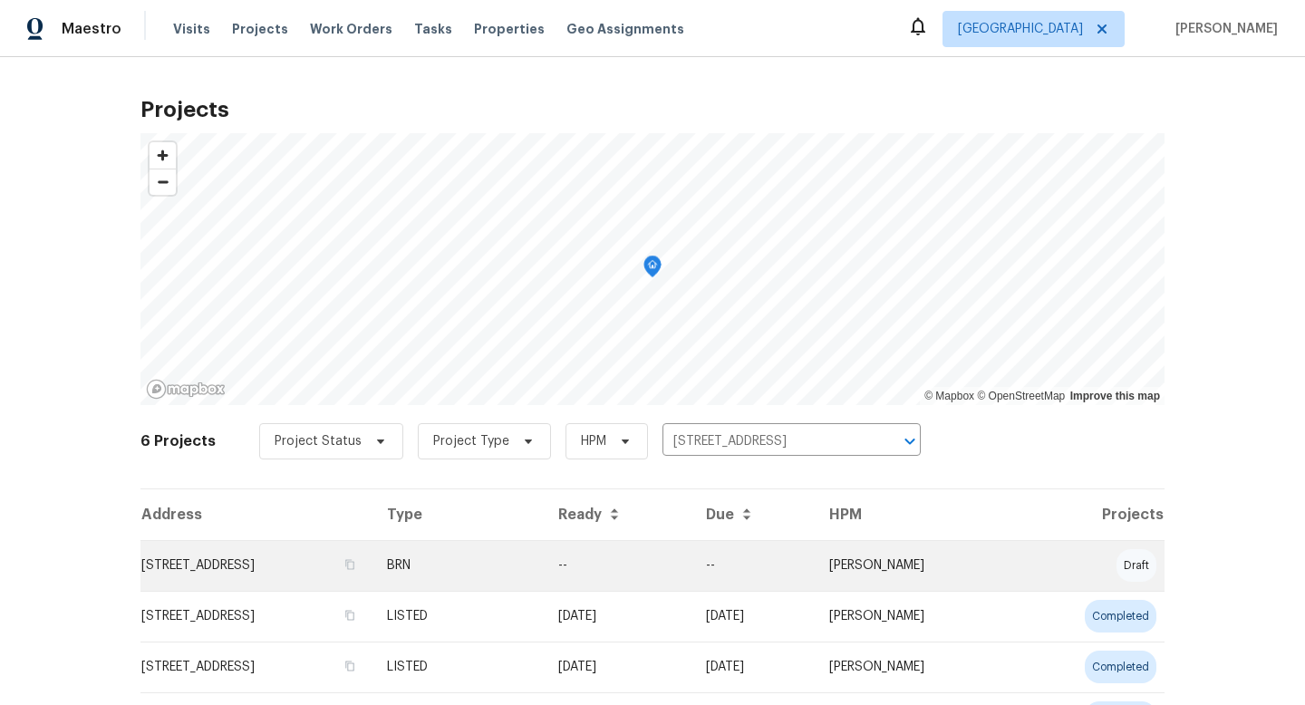
click at [228, 569] on td "677 NE 162nd Ave Unit 106, Portland, OR 97230" at bounding box center [257, 565] width 232 height 51
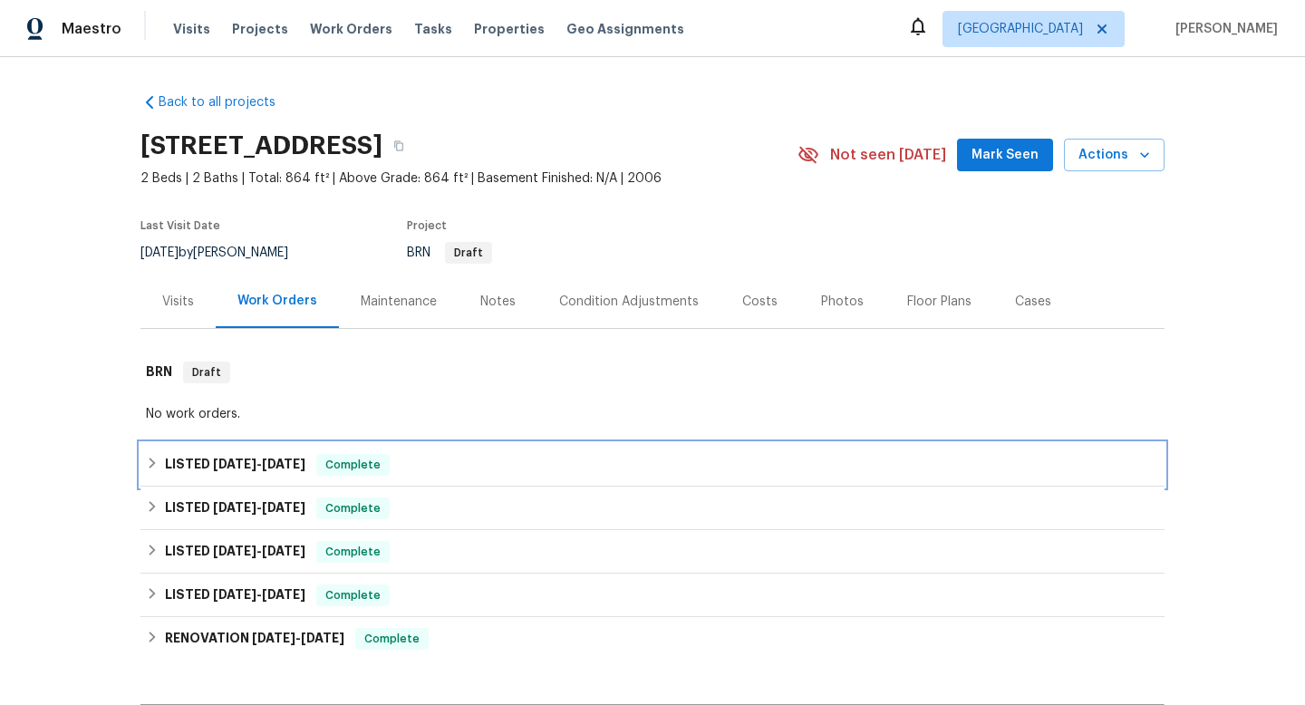
click at [286, 468] on span "8/28/25" at bounding box center [284, 464] width 44 height 13
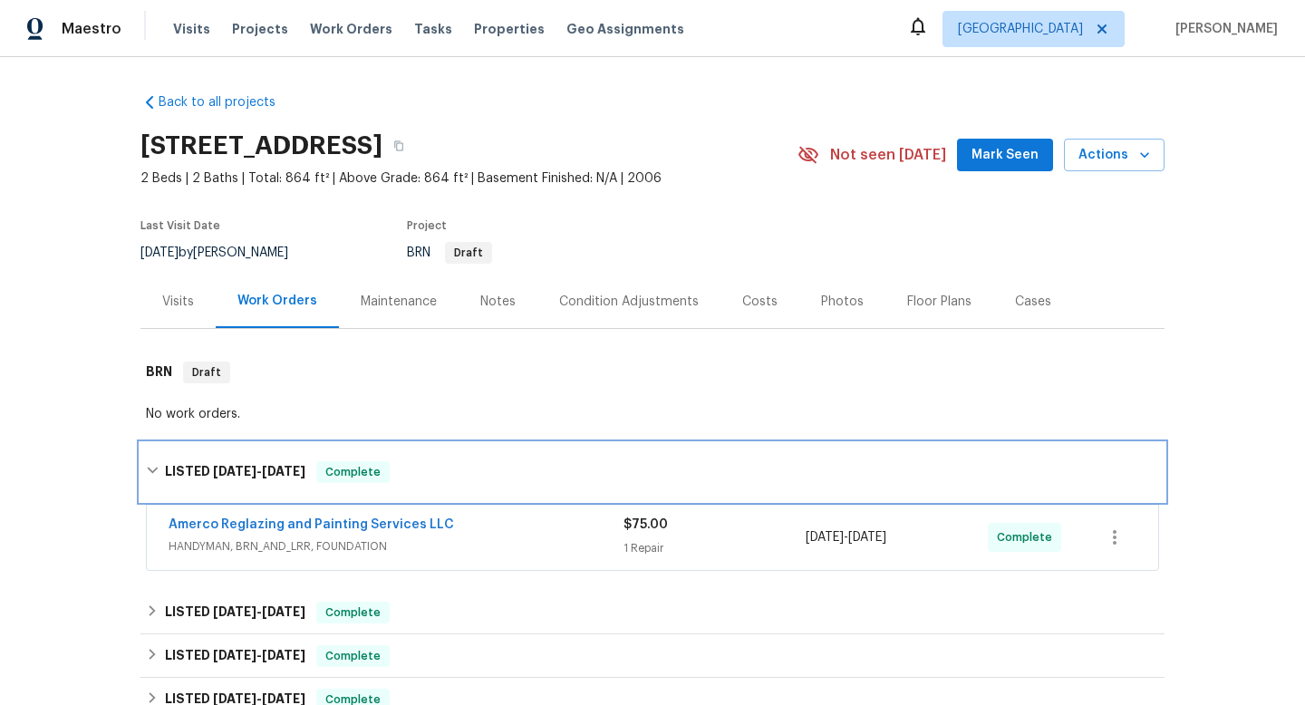
click at [286, 468] on span "8/28/25" at bounding box center [284, 471] width 44 height 13
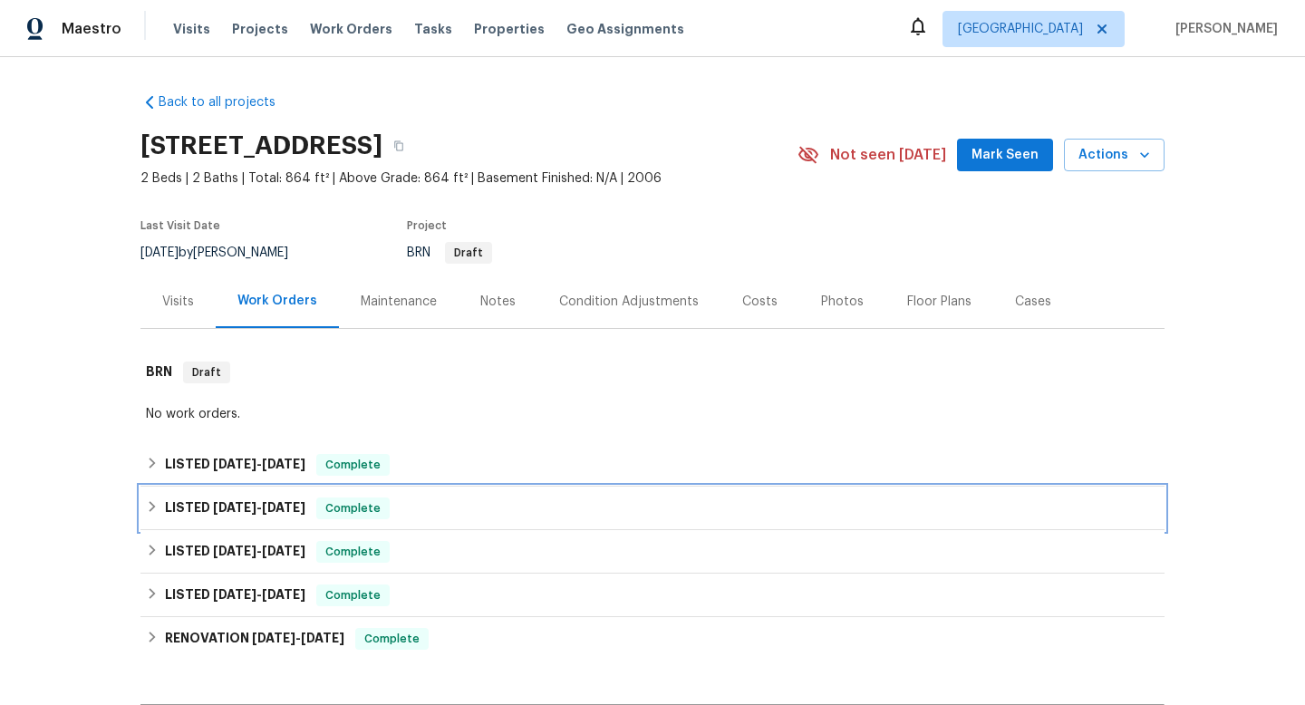
click at [285, 501] on span "8/25/25" at bounding box center [284, 507] width 44 height 13
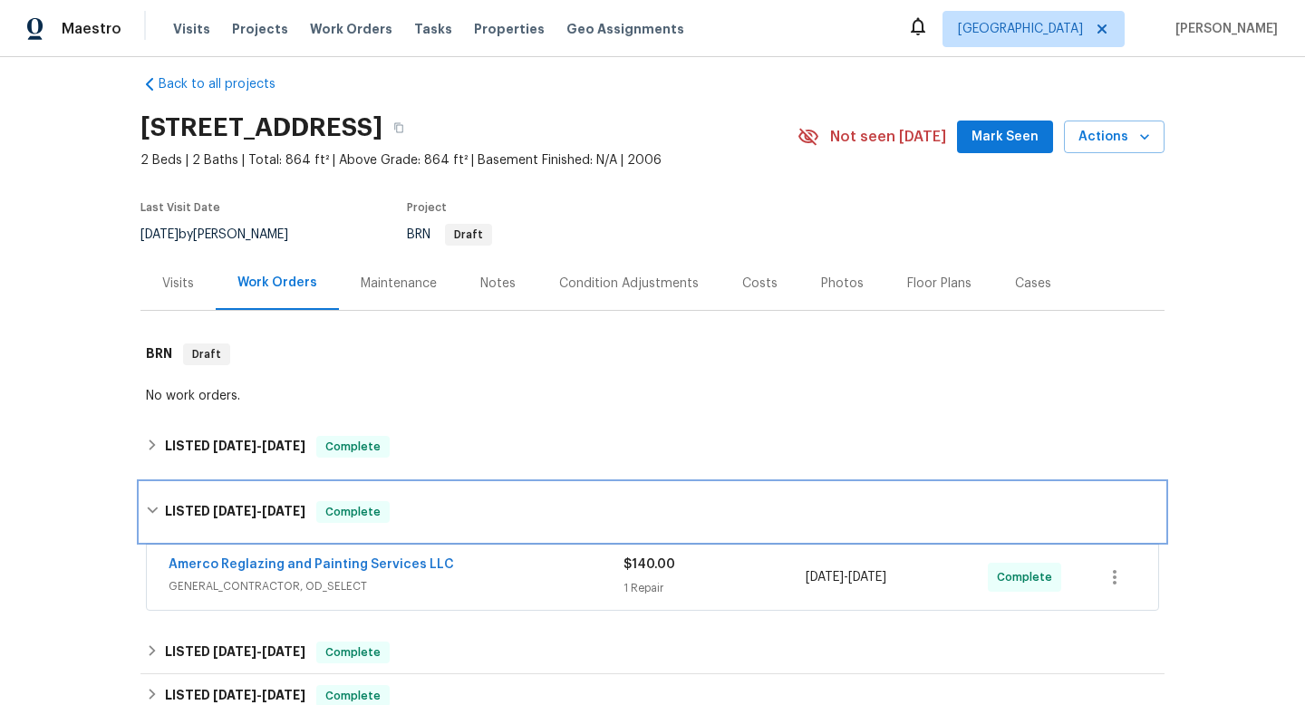
scroll to position [25, 0]
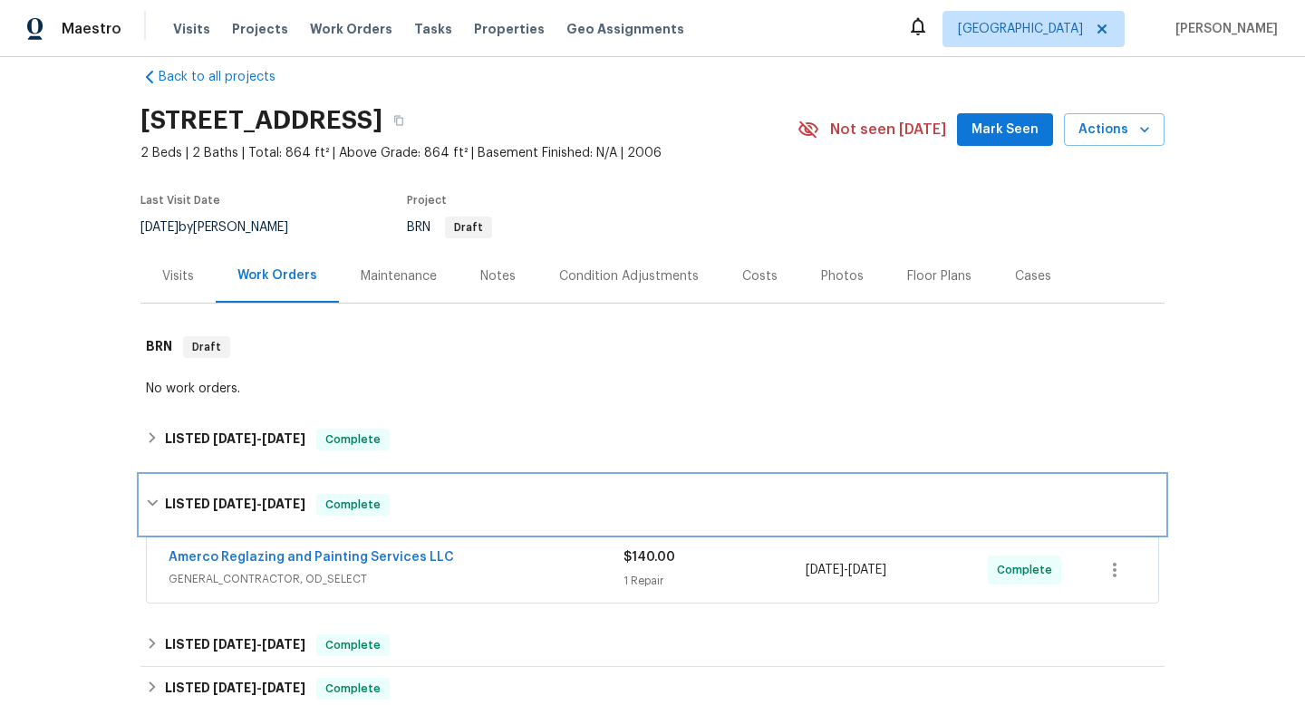
click at [294, 509] on span "8/25/25" at bounding box center [284, 504] width 44 height 13
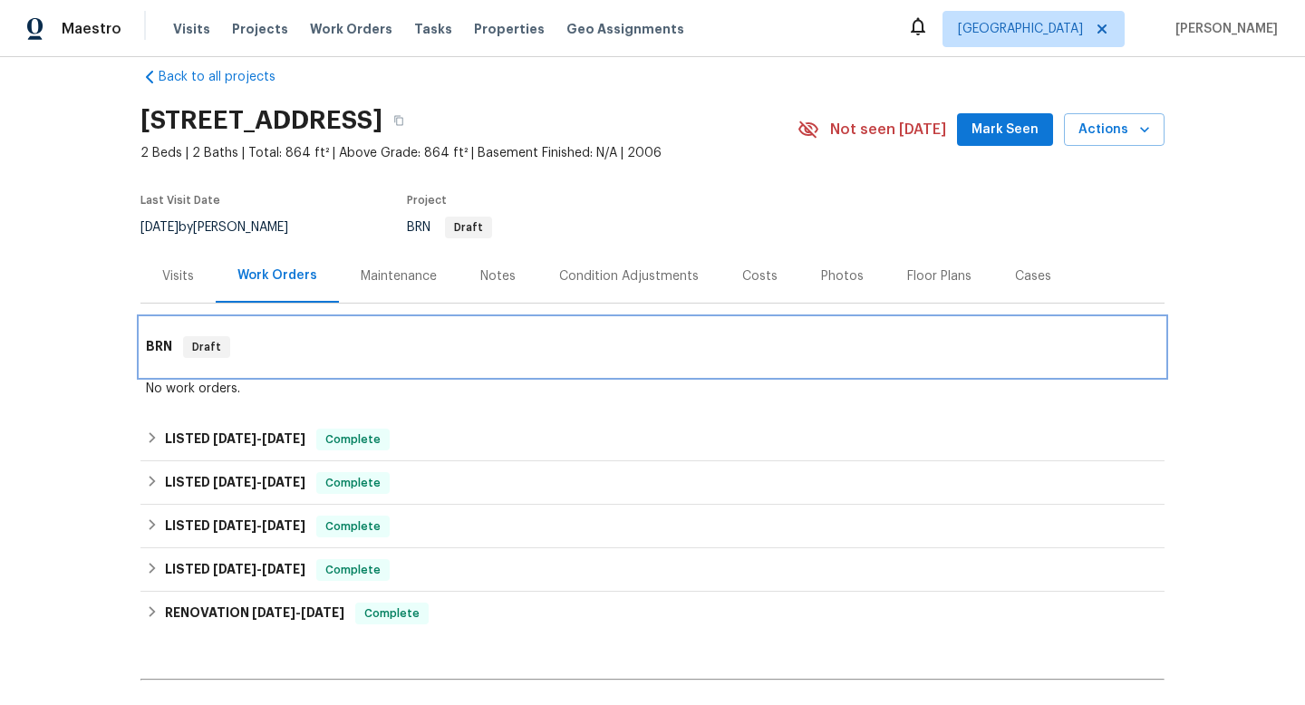
click at [433, 368] on div "BRN Draft" at bounding box center [653, 347] width 1024 height 58
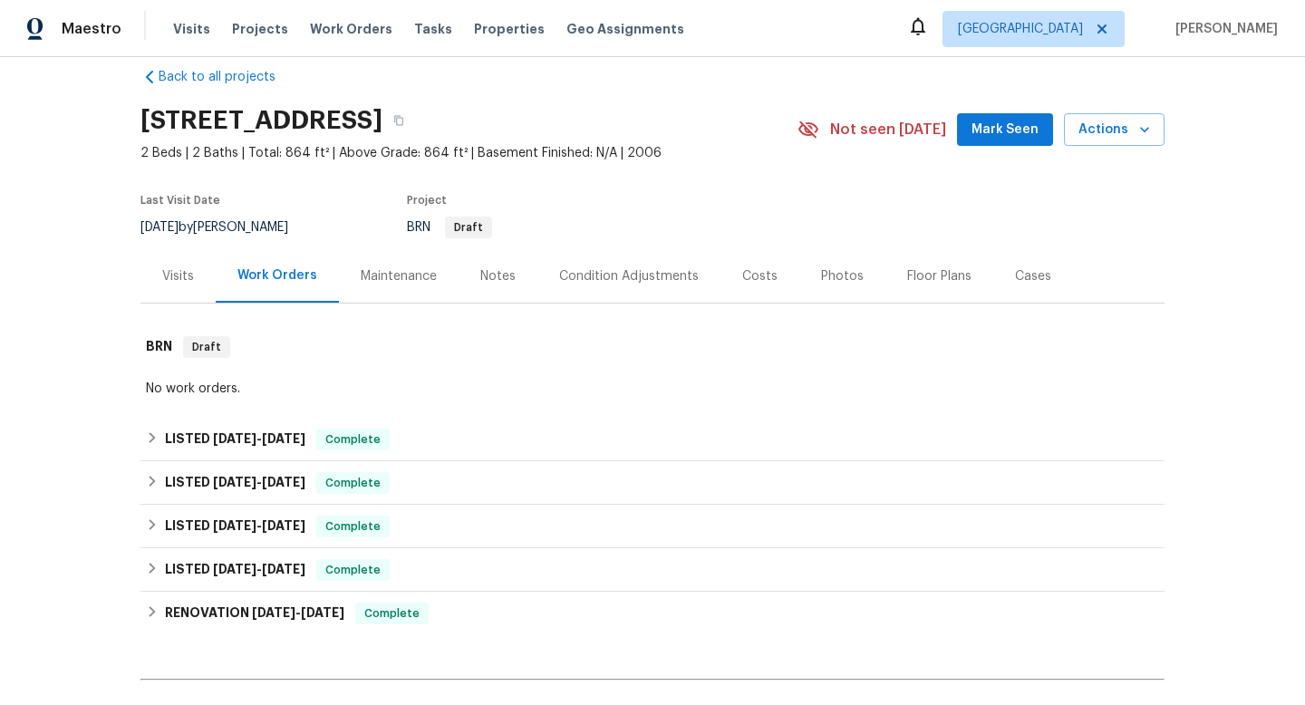
click at [64, 356] on div "Back to all projects 677 NE 162nd Ave, Portland, OR 97230 2 Beds | 2 Baths | To…" at bounding box center [652, 381] width 1305 height 648
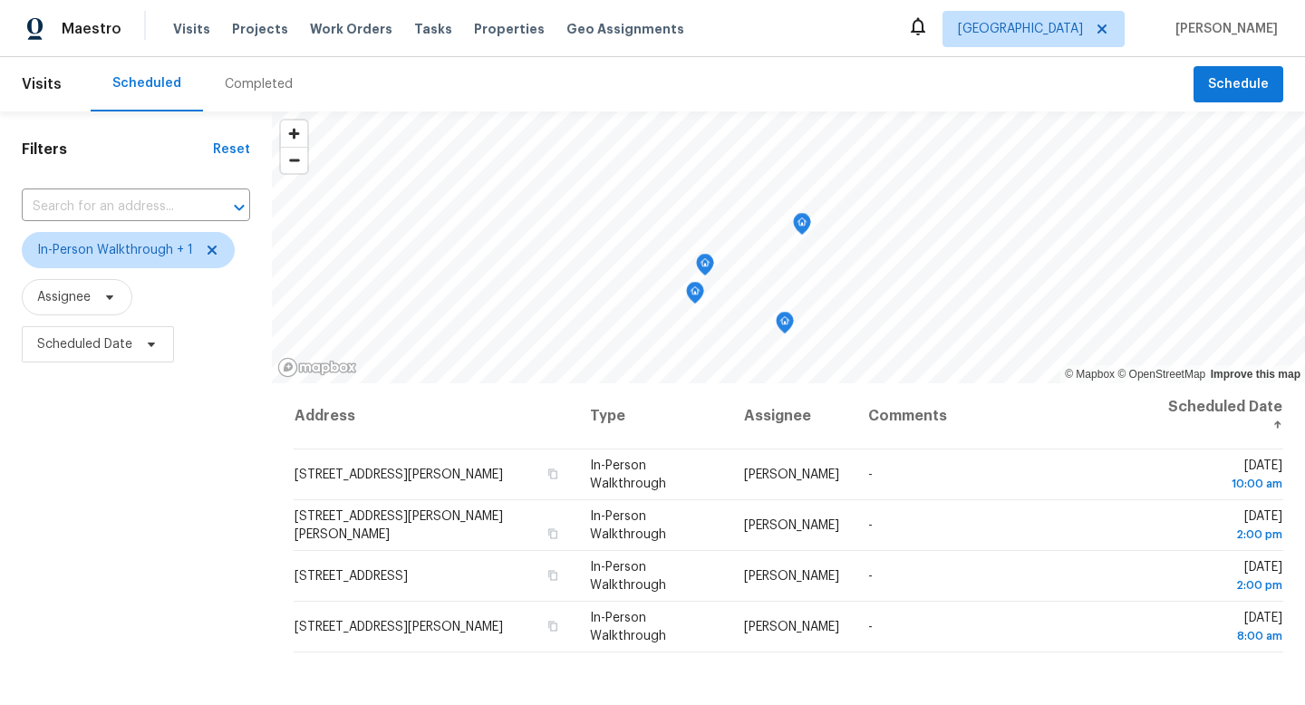
scroll to position [21, 0]
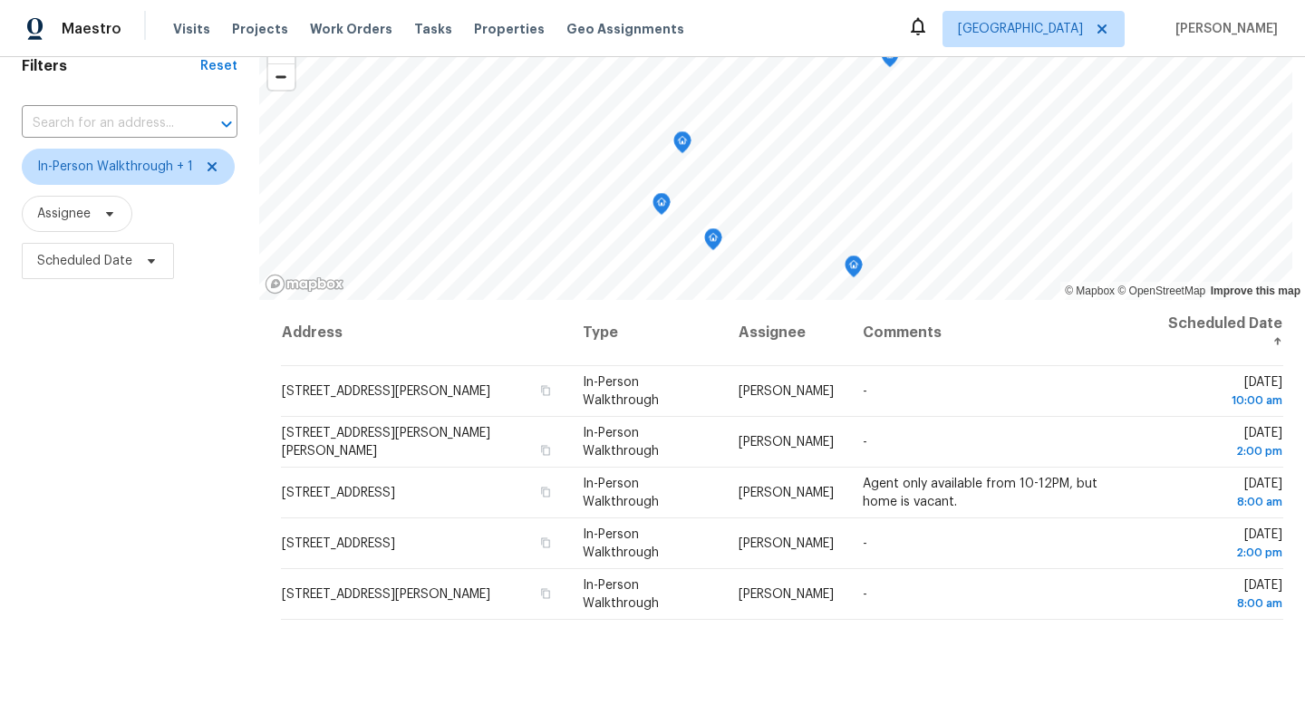
scroll to position [90, 0]
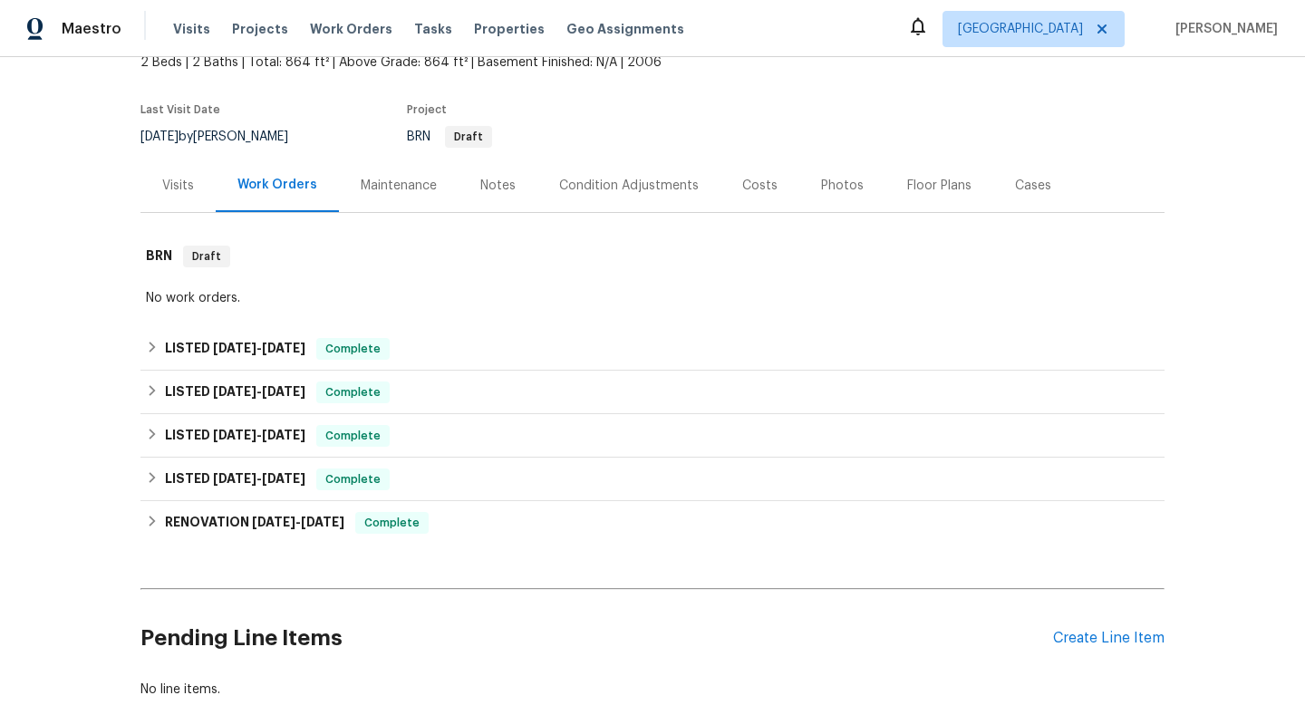
scroll to position [233, 0]
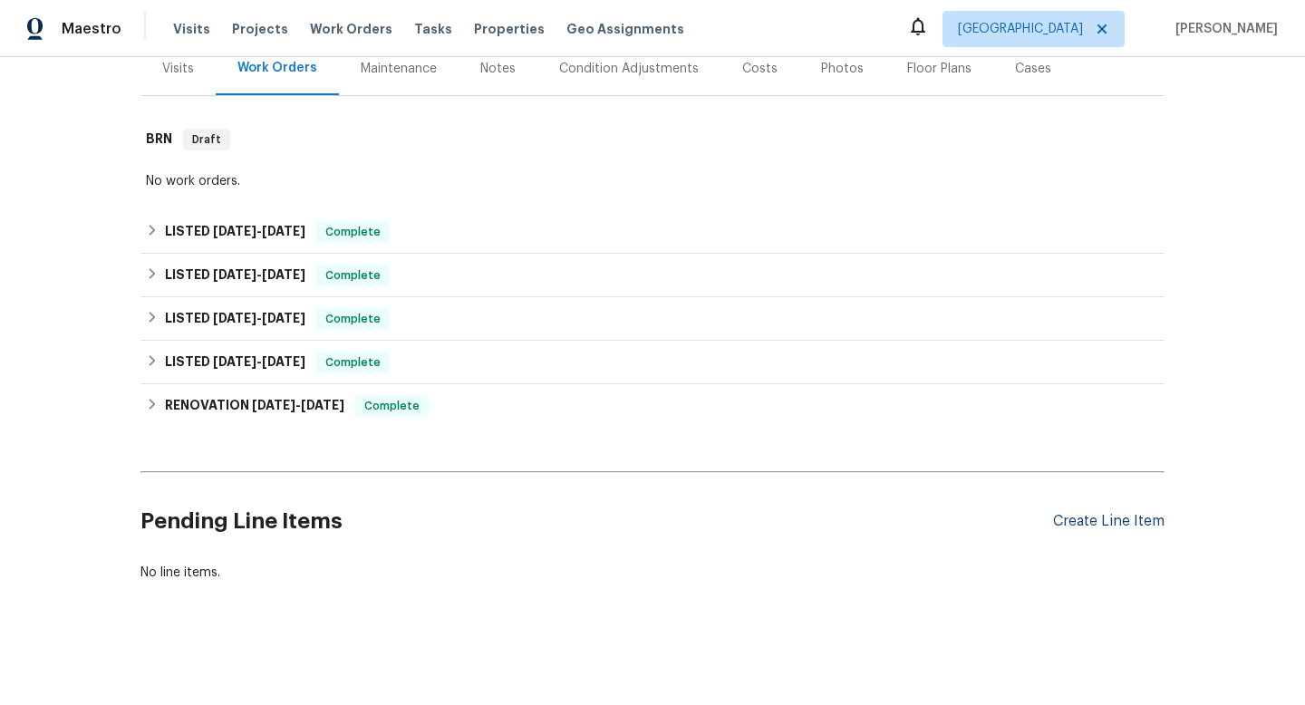
click at [1105, 524] on div "Create Line Item" at bounding box center [1109, 521] width 112 height 17
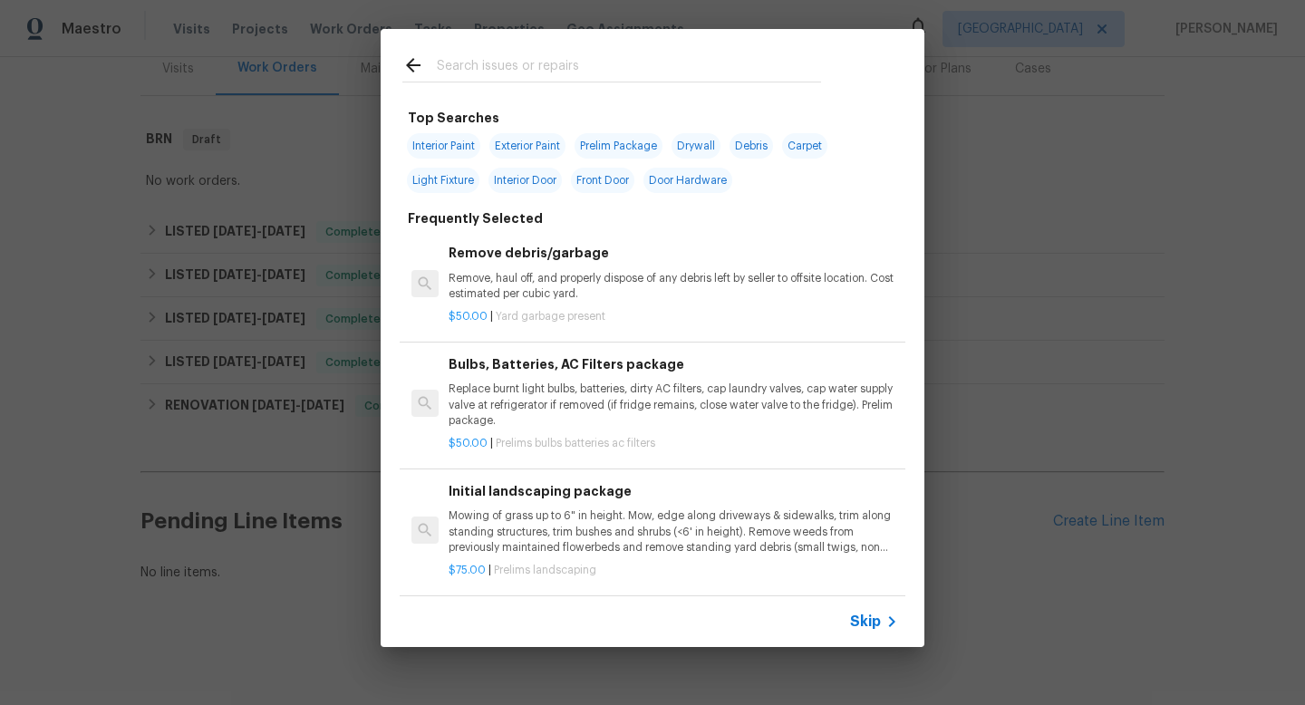
click at [497, 60] on input "text" at bounding box center [629, 67] width 384 height 27
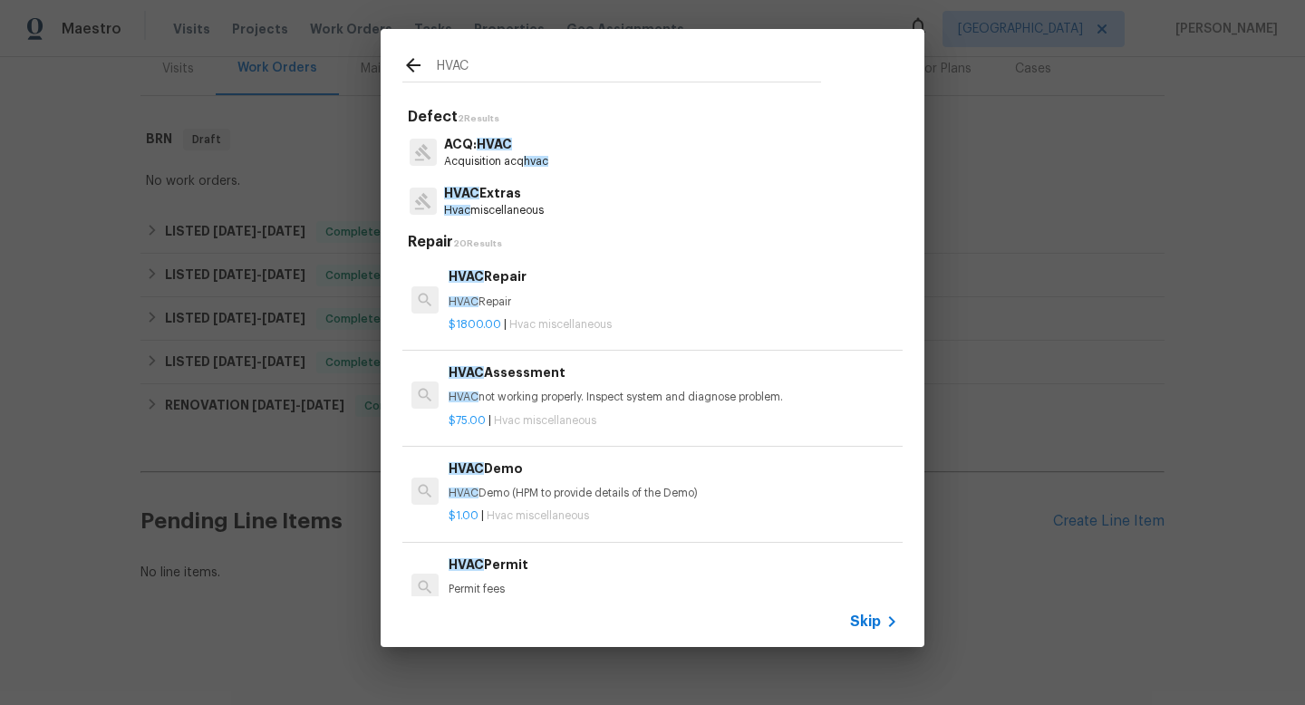
type input "HVAC"
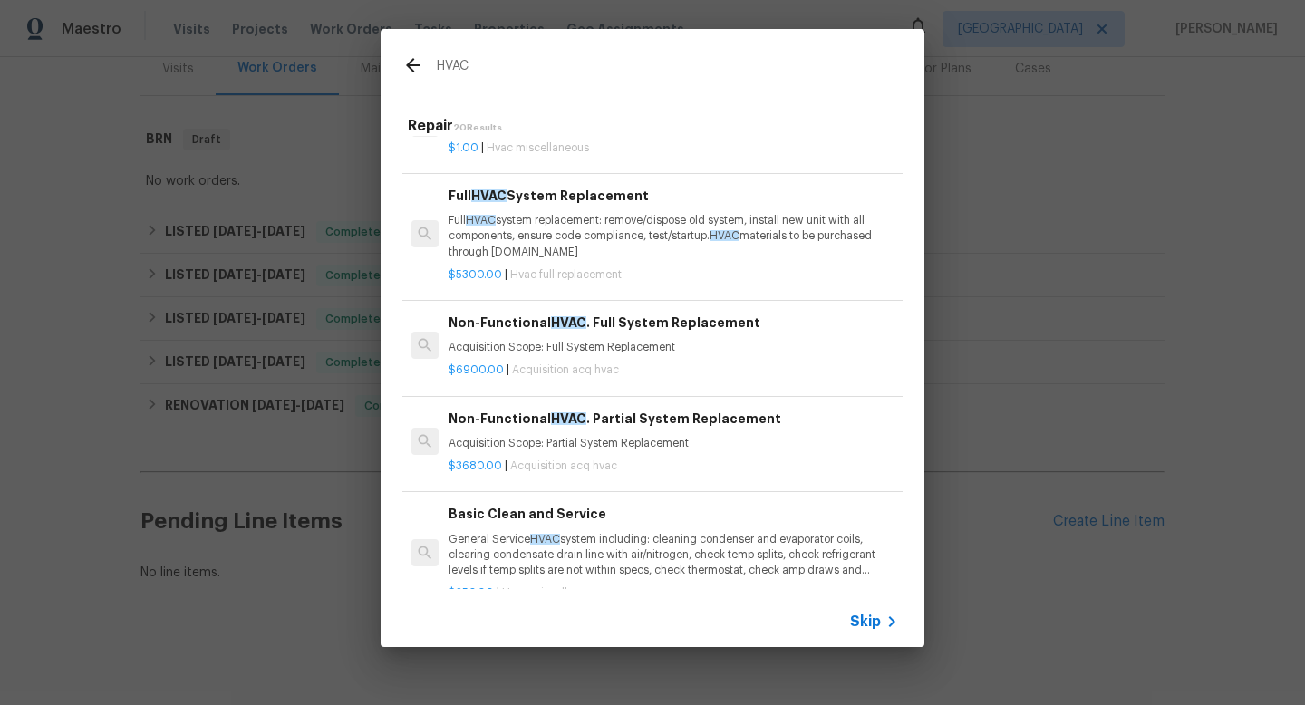
scroll to position [410, 0]
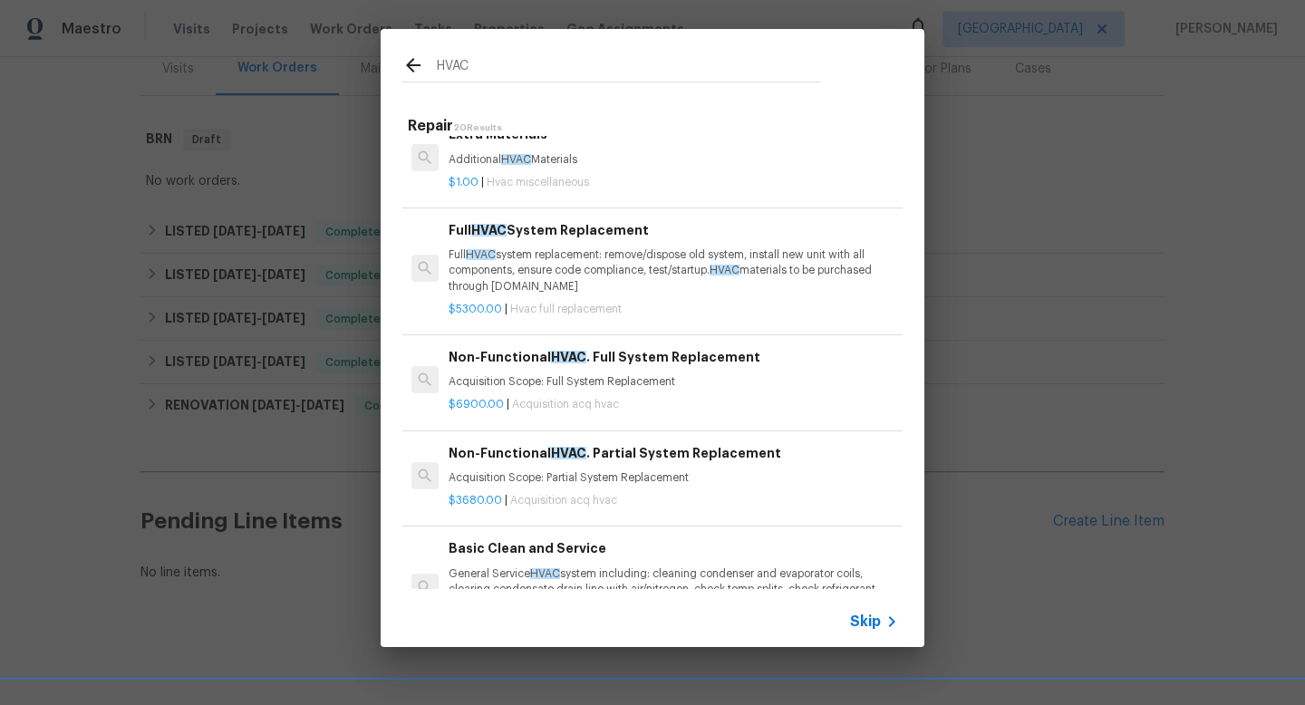
click at [414, 61] on icon at bounding box center [413, 65] width 22 height 22
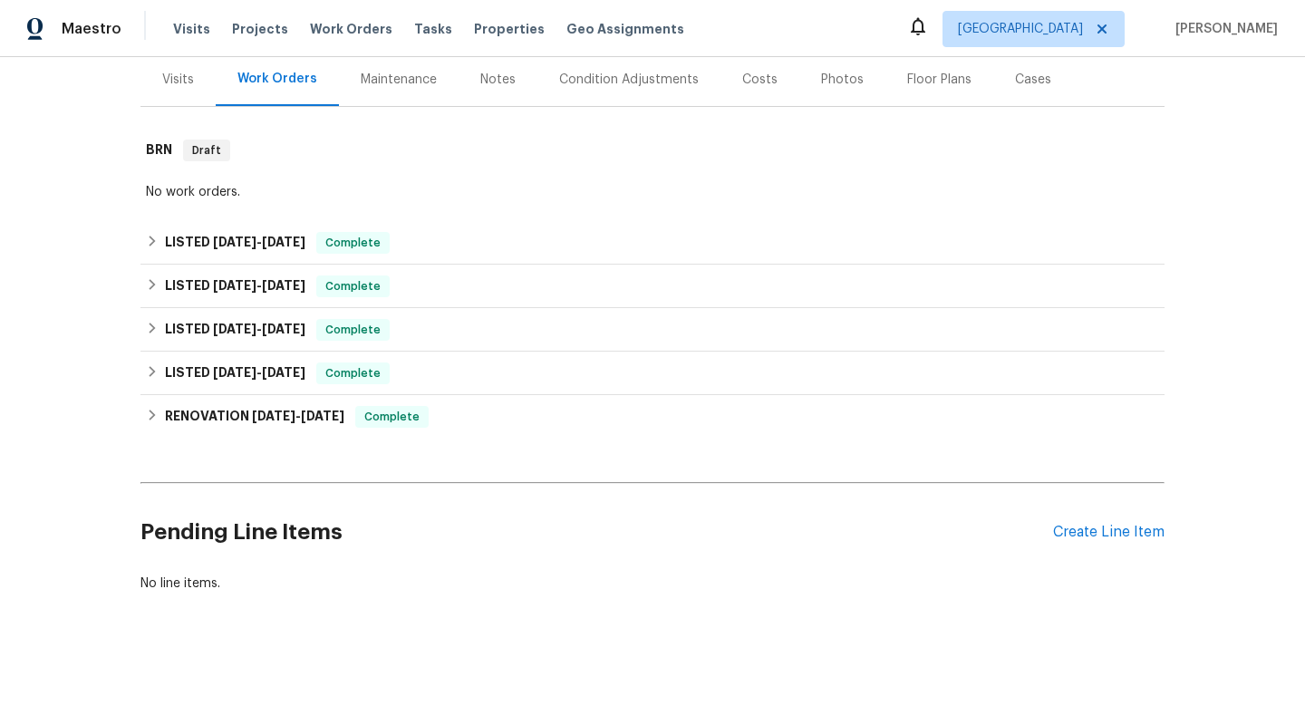
scroll to position [233, 0]
